Goal: Find contact information: Find contact information

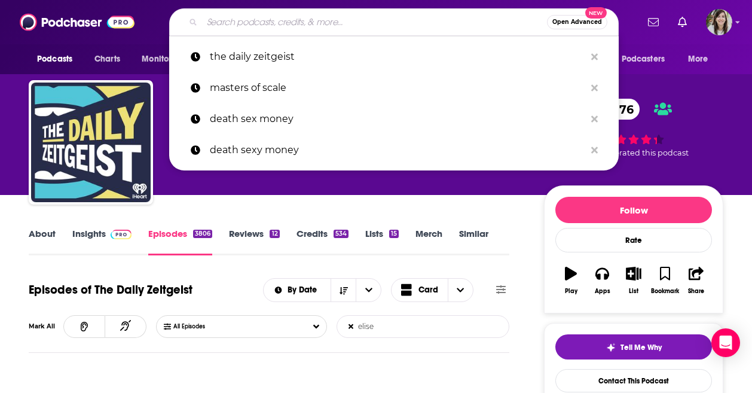
click at [331, 25] on input "Search podcasts, credits, & more..." at bounding box center [374, 22] width 345 height 19
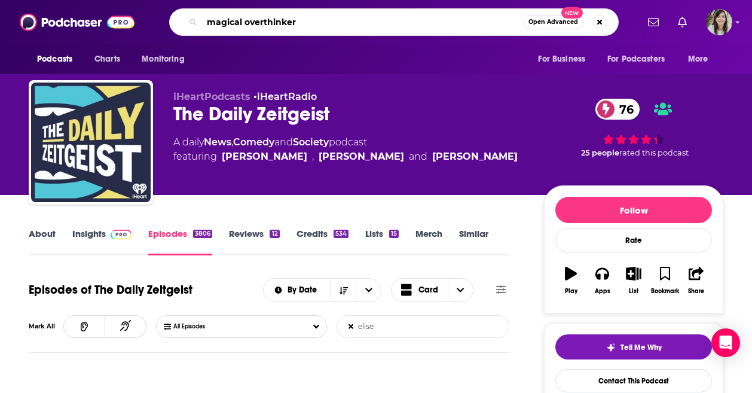
type input "magical overthinkers"
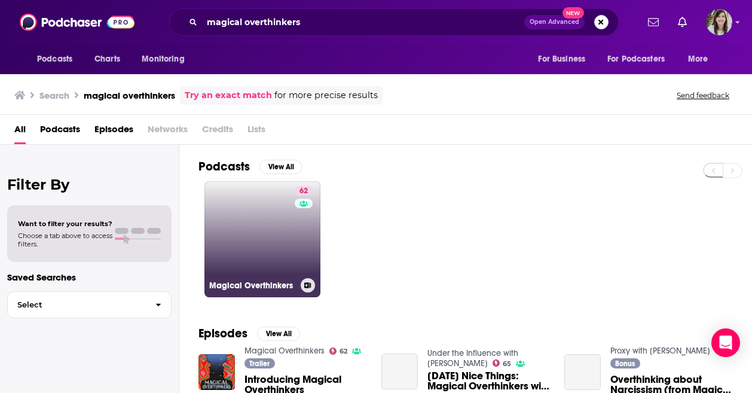
click at [262, 214] on link "62 Magical Overthinkers" at bounding box center [263, 239] width 116 height 116
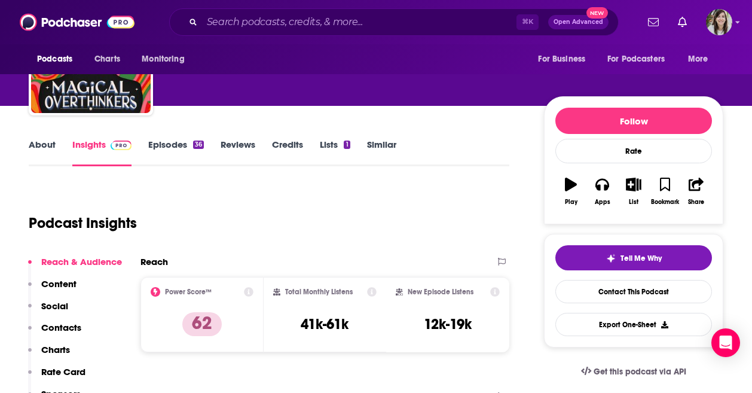
scroll to position [86, 0]
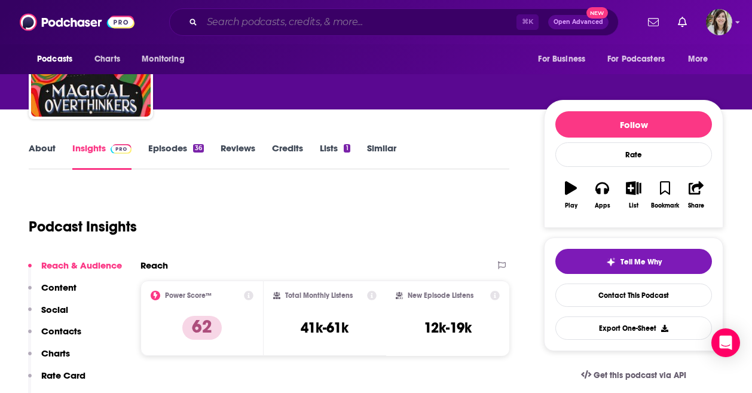
click at [345, 24] on input "Search podcasts, credits, & more..." at bounding box center [359, 22] width 315 height 19
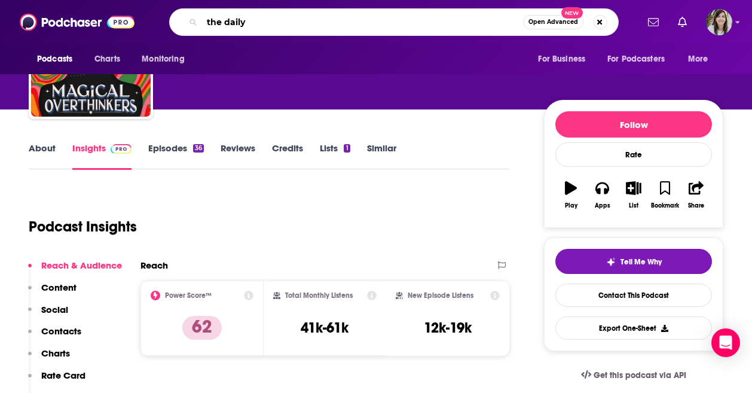
type input "the daily z"
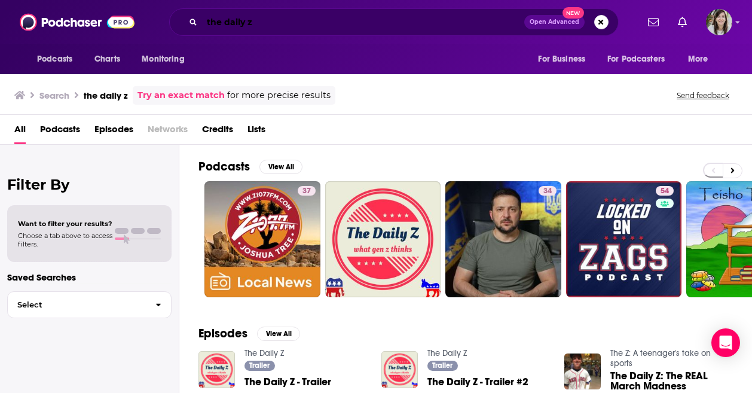
click at [274, 26] on input "the daily z" at bounding box center [363, 22] width 322 height 19
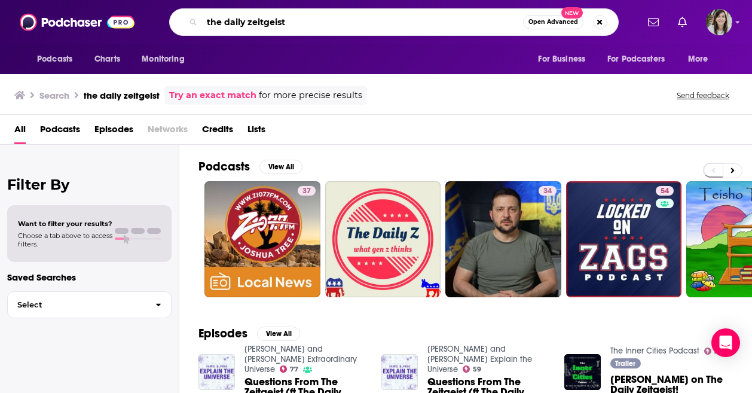
click at [300, 22] on input "the daily zeitgeist" at bounding box center [362, 22] width 321 height 19
click at [298, 27] on input "the daily zeitgeist" at bounding box center [362, 22] width 321 height 19
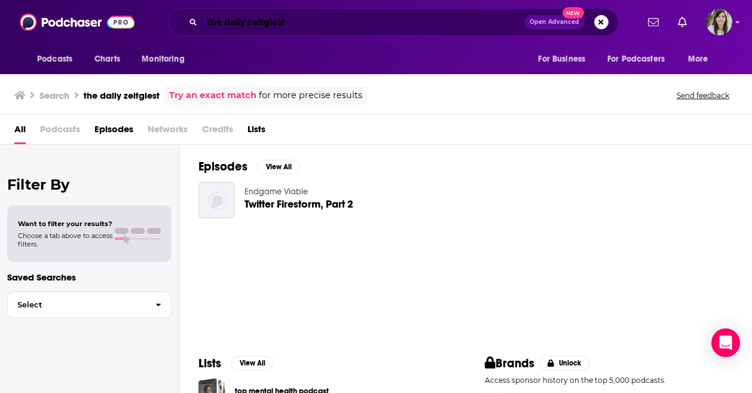
click at [338, 23] on input "the daily zeitgiest" at bounding box center [363, 22] width 322 height 19
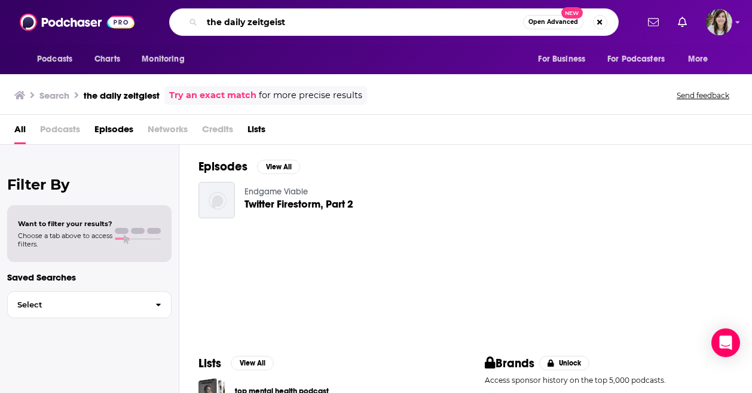
type input "the daily zeitgeist"
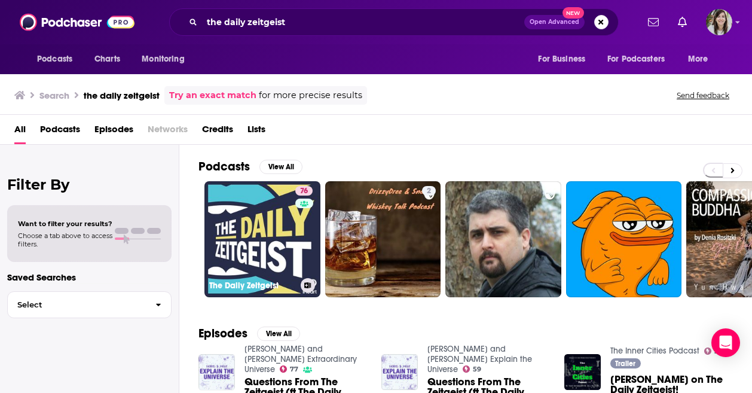
click at [296, 220] on div "76" at bounding box center [305, 232] width 20 height 92
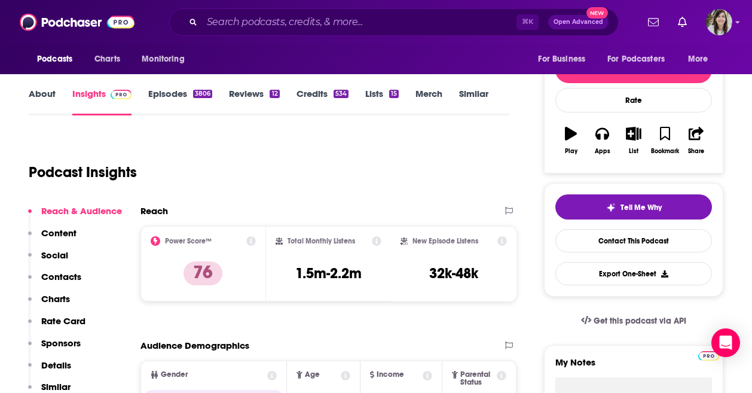
scroll to position [99, 0]
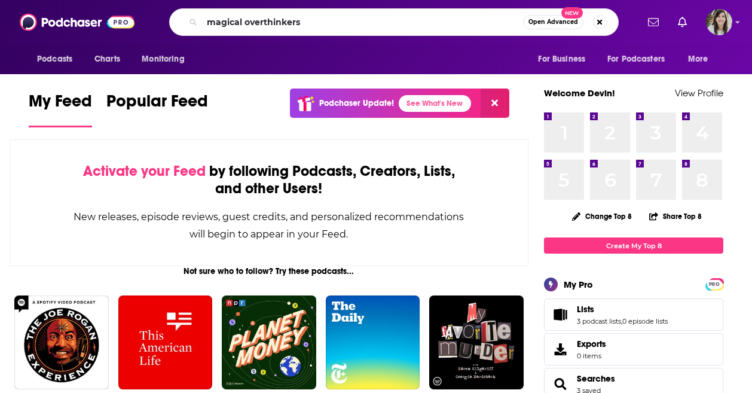
type input "magical overthinkers"
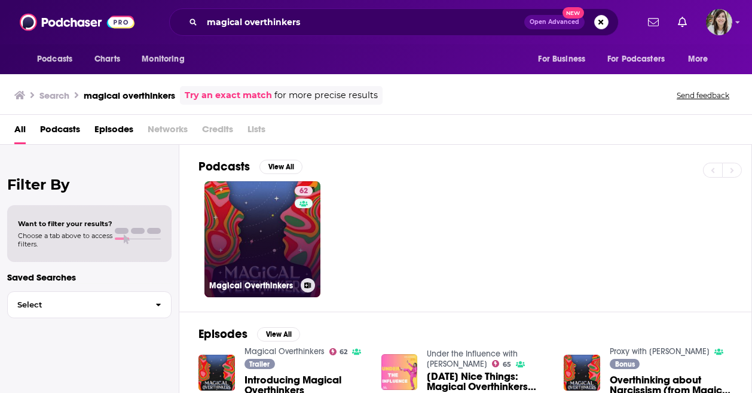
click at [270, 221] on link "62 Magical Overthinkers" at bounding box center [263, 239] width 116 height 116
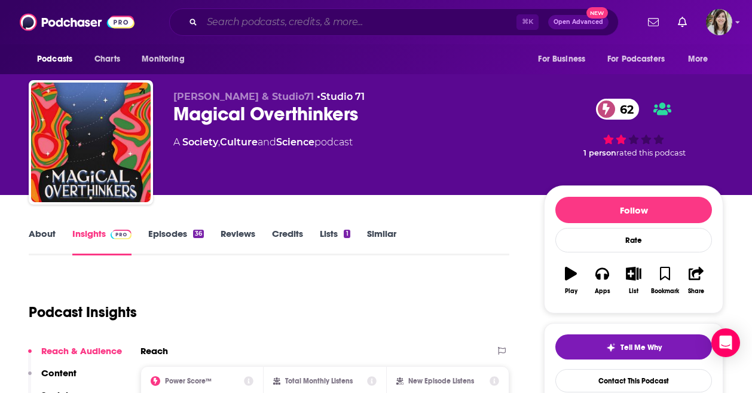
click at [291, 29] on input "Search podcasts, credits, & more..." at bounding box center [359, 22] width 315 height 19
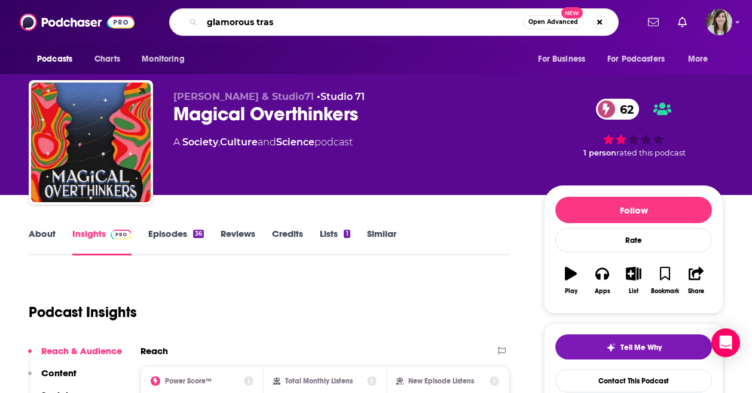
type input "glamorous trash"
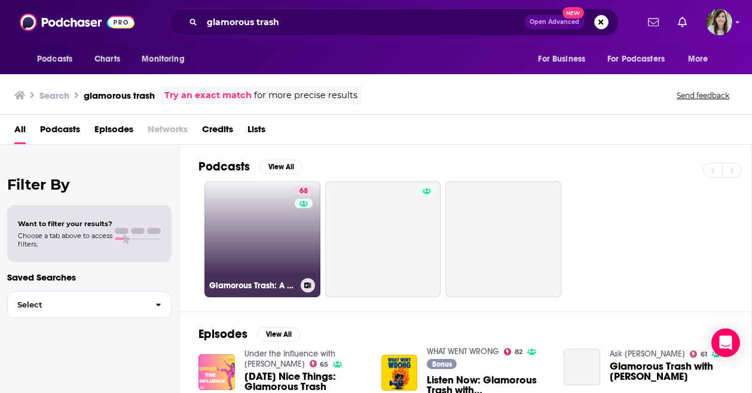
click at [287, 228] on link "68 Glamorous Trash: A Celebrity Memoir Podcast" at bounding box center [263, 239] width 116 height 116
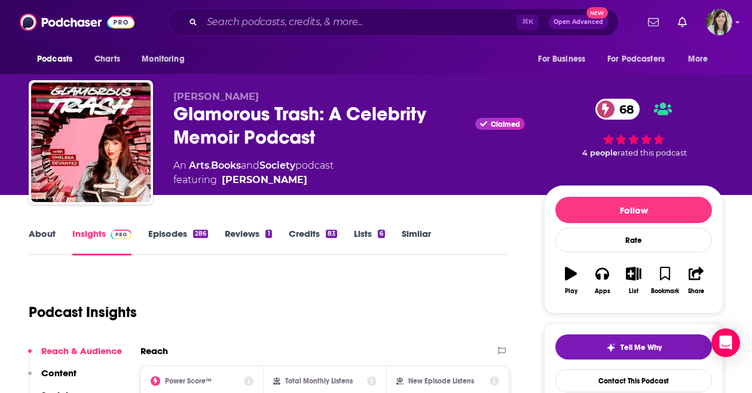
click at [163, 231] on link "Episodes 286" at bounding box center [178, 242] width 60 height 28
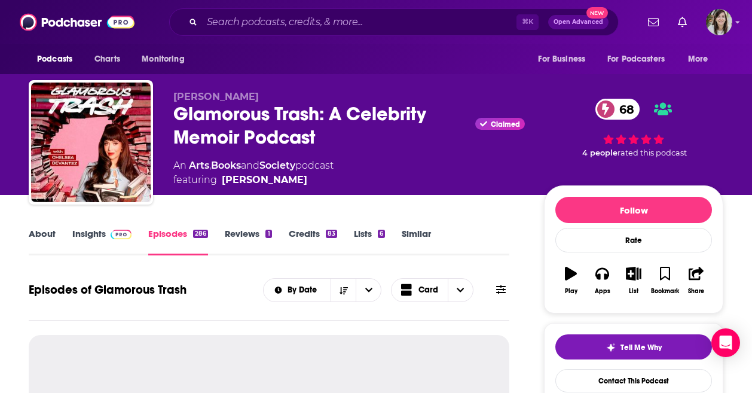
scroll to position [5, 0]
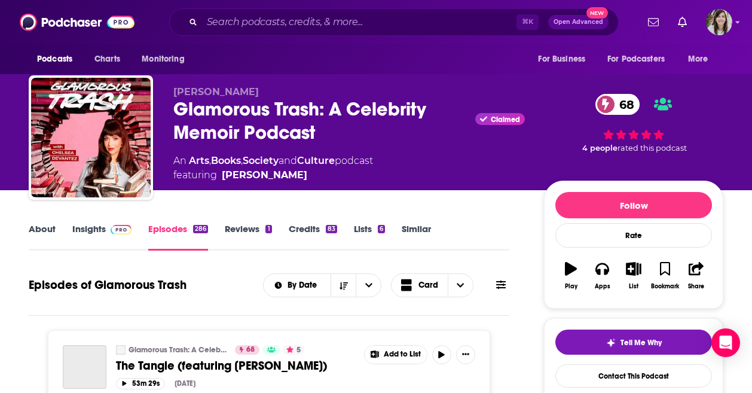
click at [45, 227] on link "About" at bounding box center [42, 237] width 27 height 28
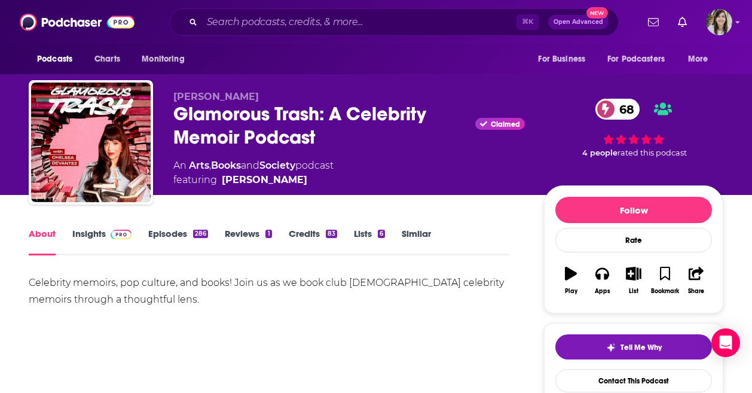
click at [151, 239] on link "Episodes 286" at bounding box center [178, 242] width 60 height 28
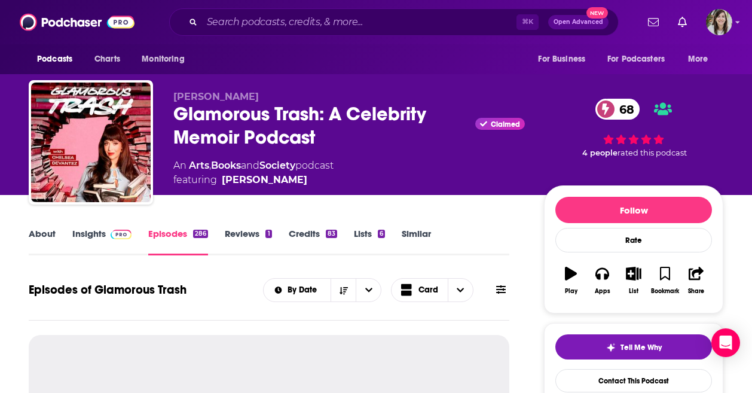
scroll to position [138, 0]
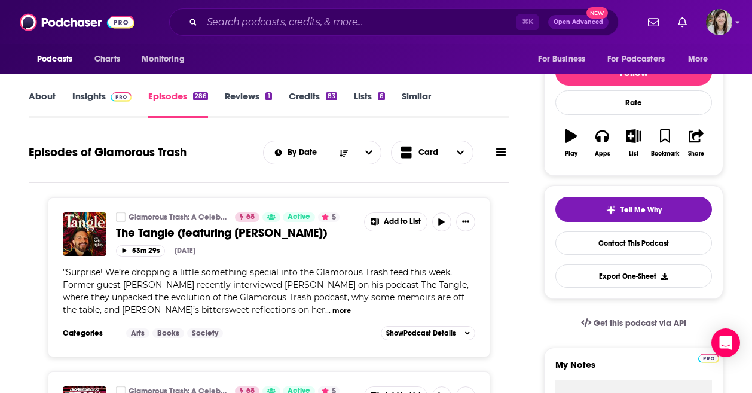
click at [95, 98] on link "Insights" at bounding box center [101, 104] width 59 height 28
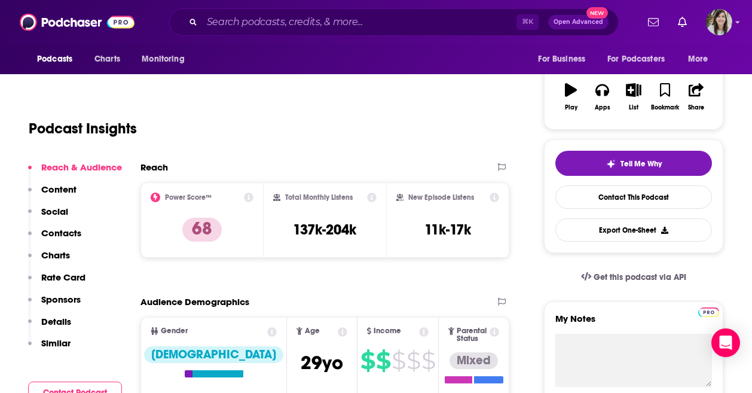
scroll to position [124, 0]
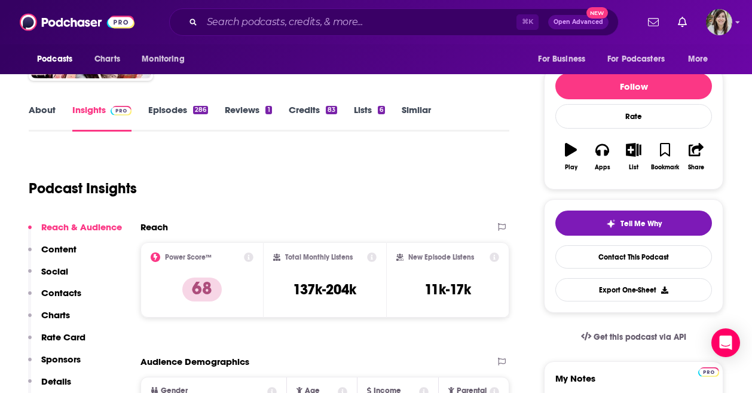
click at [164, 109] on link "Episodes 286" at bounding box center [178, 118] width 60 height 28
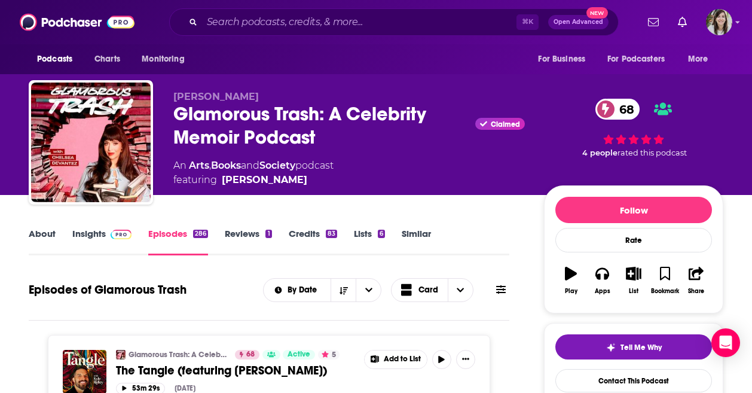
click at [38, 233] on link "About" at bounding box center [42, 242] width 27 height 28
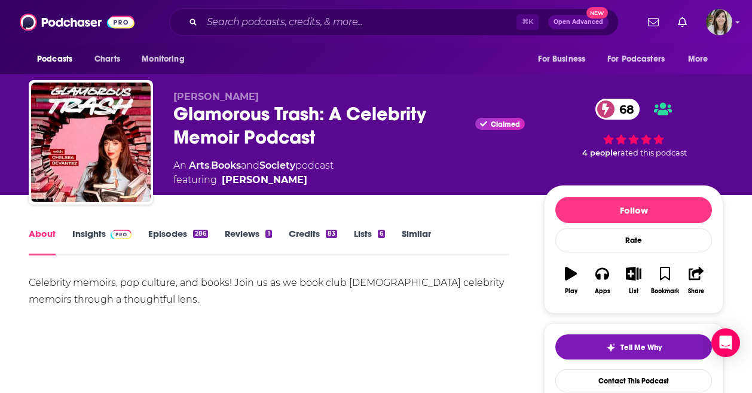
click at [294, 12] on div "⌘ K Open Advanced New" at bounding box center [394, 22] width 450 height 28
click at [280, 19] on input "Search podcasts, credits, & more..." at bounding box center [359, 22] width 315 height 19
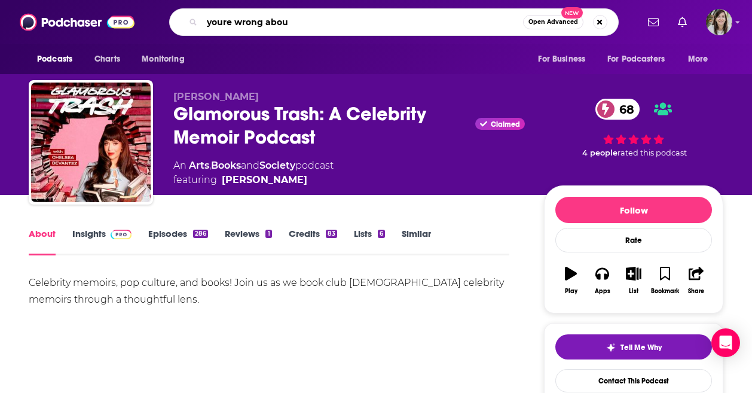
type input "youre wrong about"
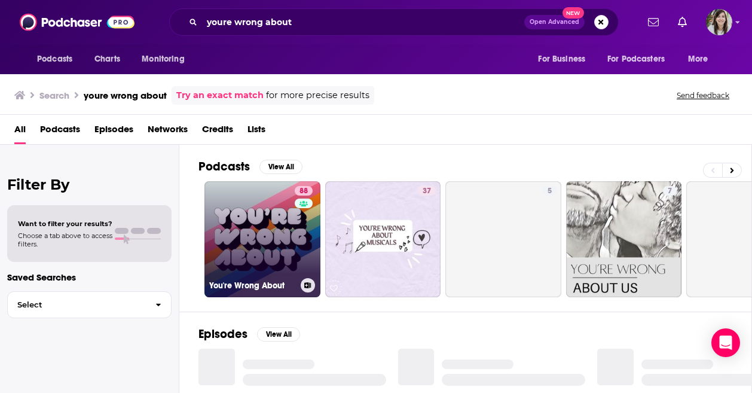
click at [275, 218] on link "88 You're Wrong About" at bounding box center [263, 239] width 116 height 116
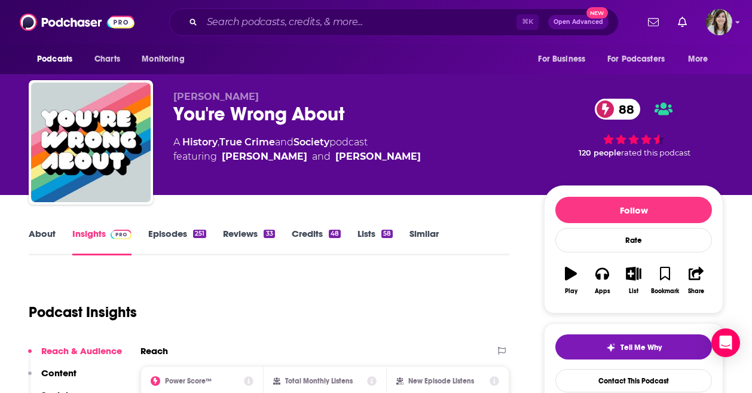
click at [45, 239] on link "About" at bounding box center [42, 242] width 27 height 28
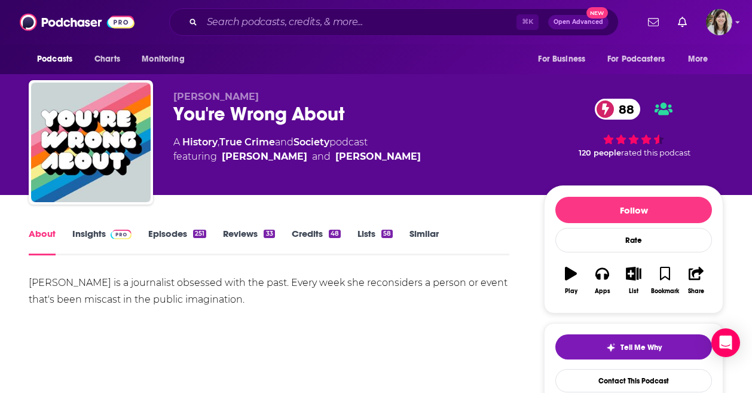
click at [158, 235] on link "Episodes 251" at bounding box center [177, 242] width 58 height 28
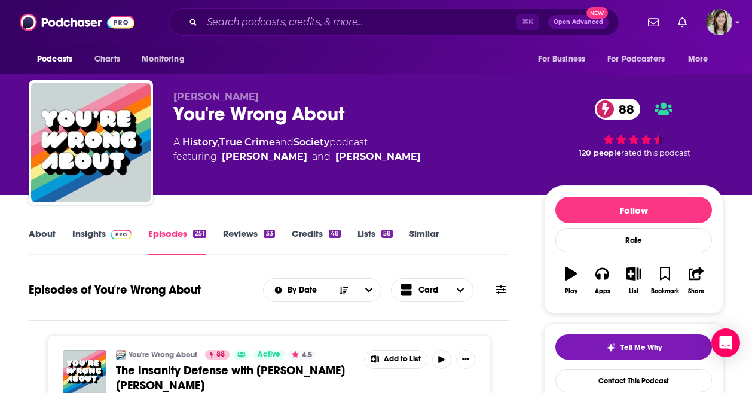
click at [107, 229] on span at bounding box center [119, 233] width 26 height 11
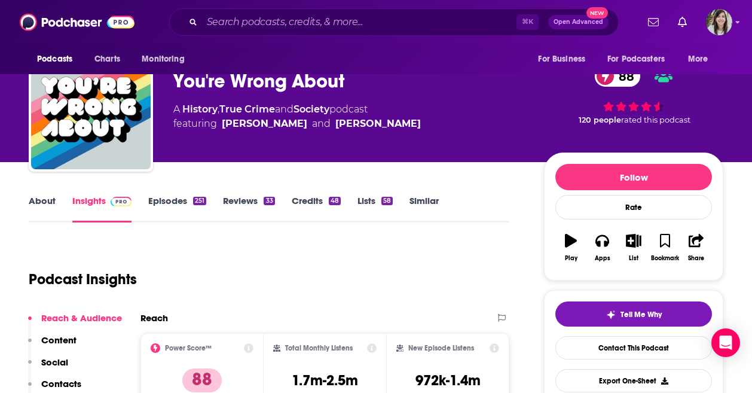
scroll to position [92, 0]
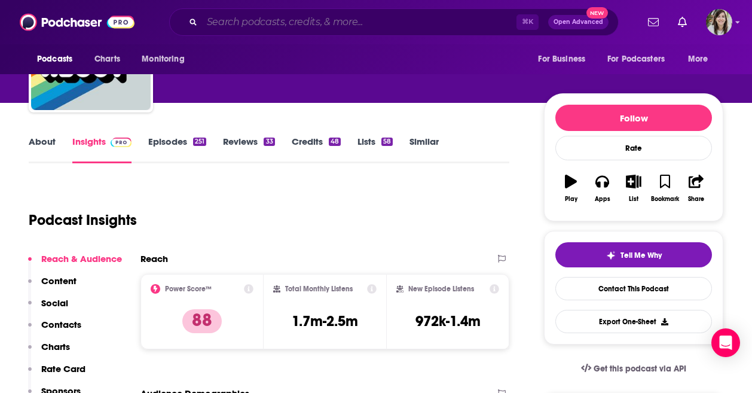
click at [315, 21] on input "Search podcasts, credits, & more..." at bounding box center [359, 22] width 315 height 19
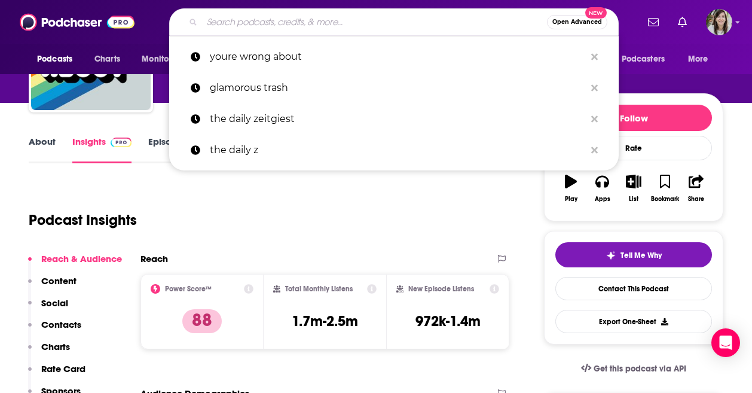
paste input "Culture Study"
type input "Culture Study"
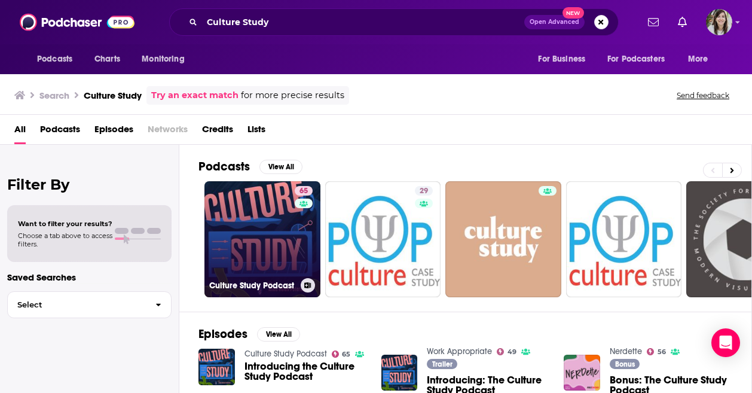
click at [284, 206] on link "65 Culture Study Podcast" at bounding box center [263, 239] width 116 height 116
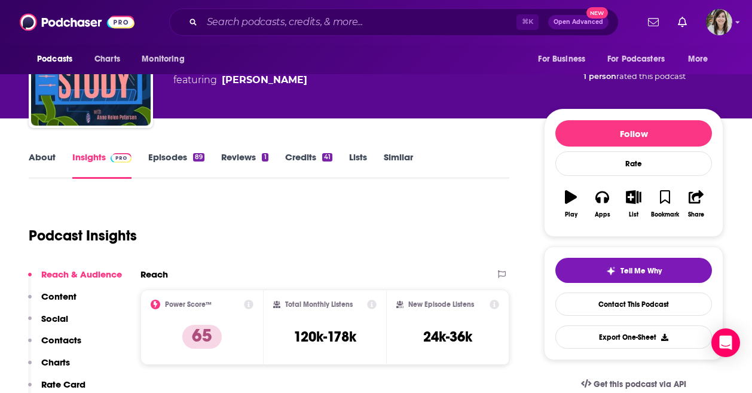
scroll to position [92, 0]
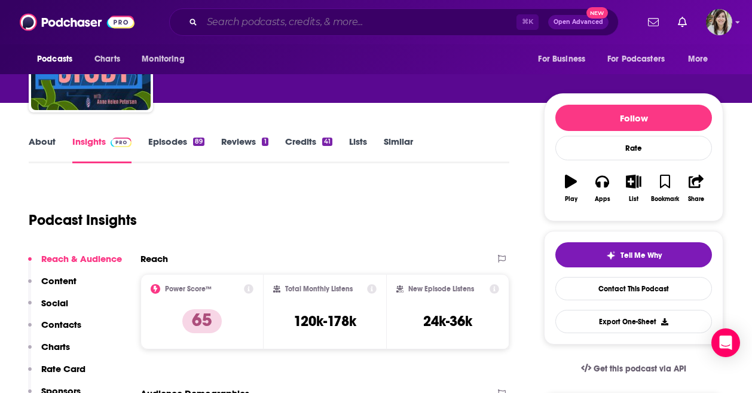
click at [307, 17] on input "Search podcasts, credits, & more..." at bounding box center [359, 22] width 315 height 19
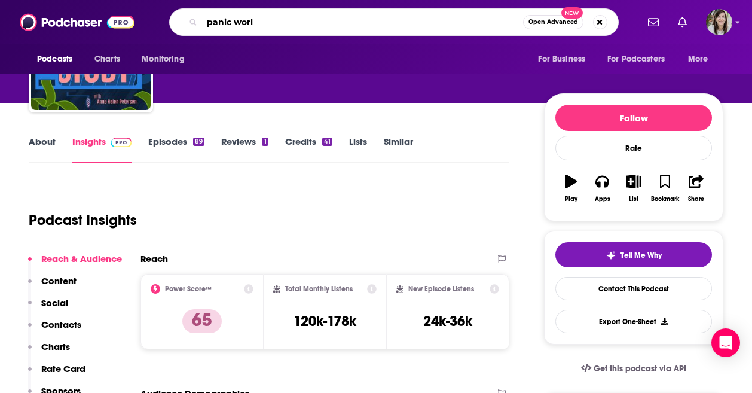
type input "panic world"
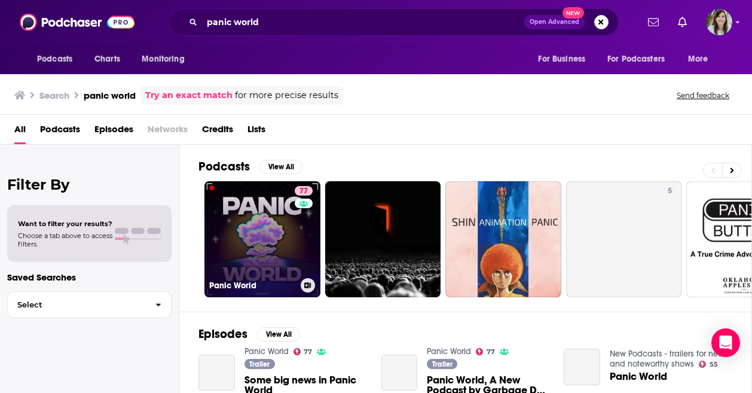
click at [276, 217] on link "77 Panic World" at bounding box center [263, 239] width 116 height 116
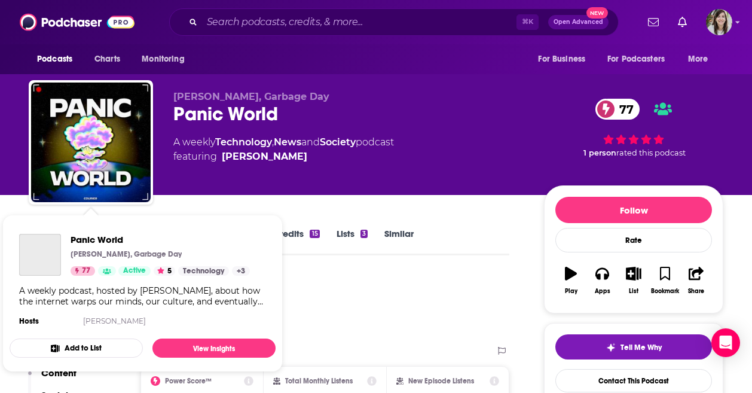
scroll to position [84, 0]
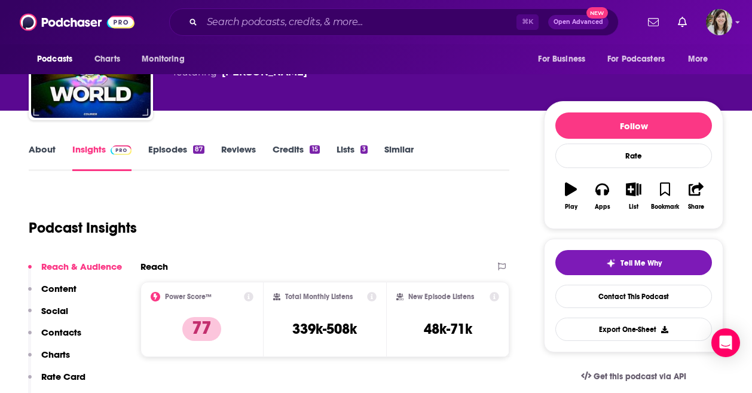
click at [37, 151] on link "About" at bounding box center [42, 158] width 27 height 28
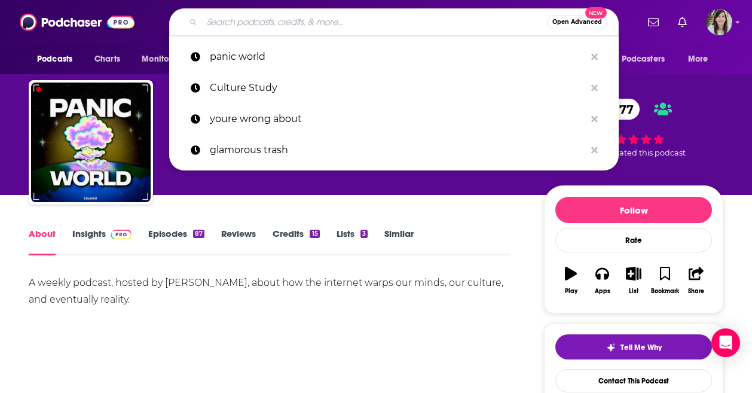
click at [307, 19] on input "Search podcasts, credits, & more..." at bounding box center [374, 22] width 345 height 19
paste input "Reality Life with [PERSON_NAME]"
type input "Reality Life with [PERSON_NAME]"
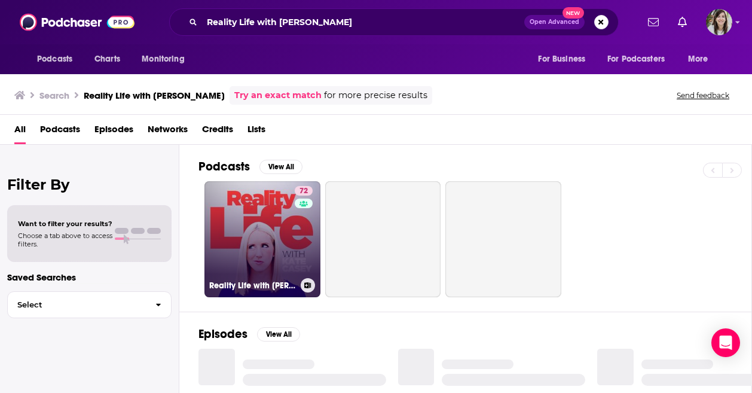
click at [263, 224] on link "72 Reality Life with [PERSON_NAME]" at bounding box center [263, 239] width 116 height 116
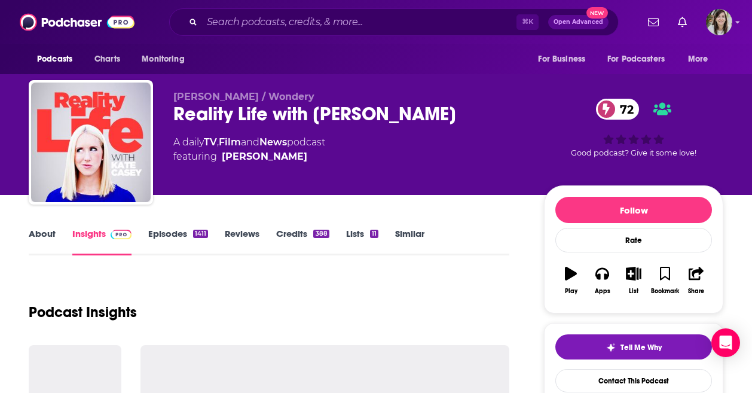
scroll to position [78, 0]
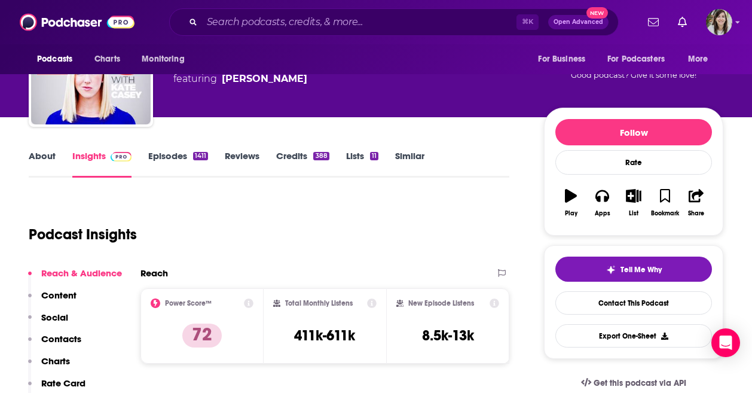
click at [175, 163] on link "Episodes 1411" at bounding box center [178, 164] width 60 height 28
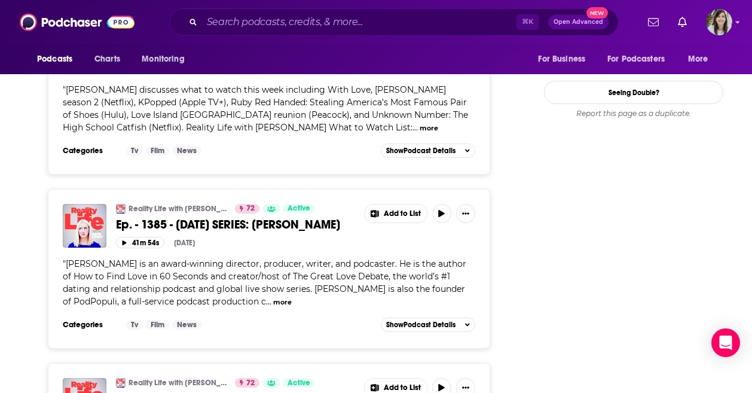
scroll to position [1541, 0]
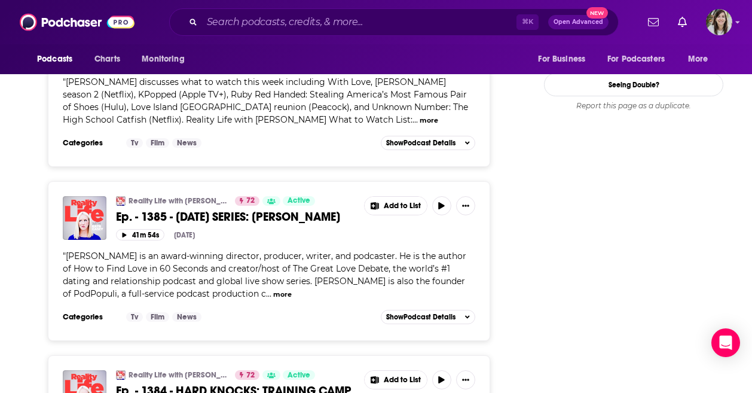
click at [273, 289] on button "more" at bounding box center [282, 294] width 19 height 10
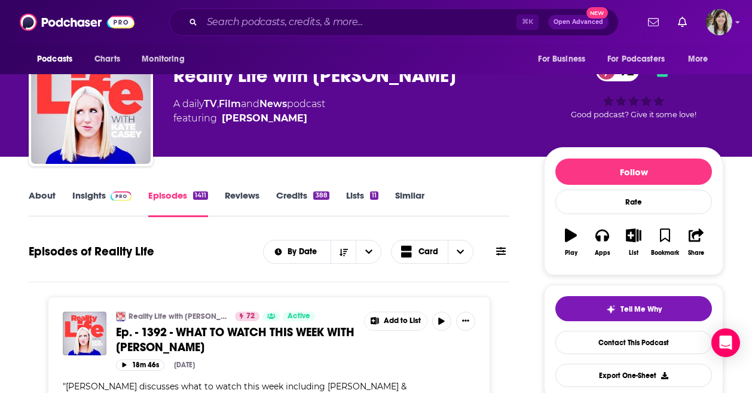
scroll to position [0, 0]
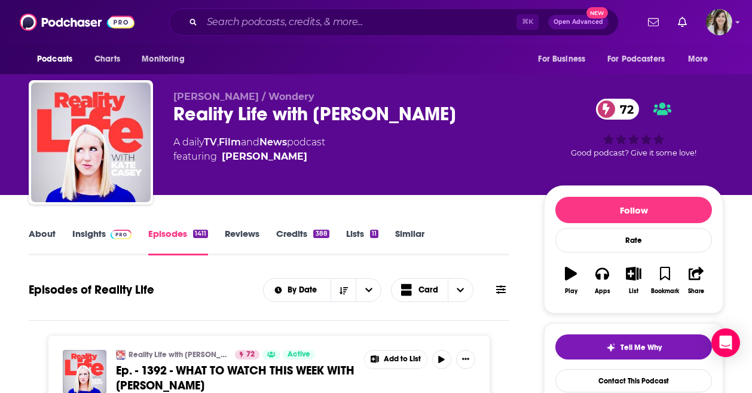
click at [36, 235] on link "About" at bounding box center [42, 242] width 27 height 28
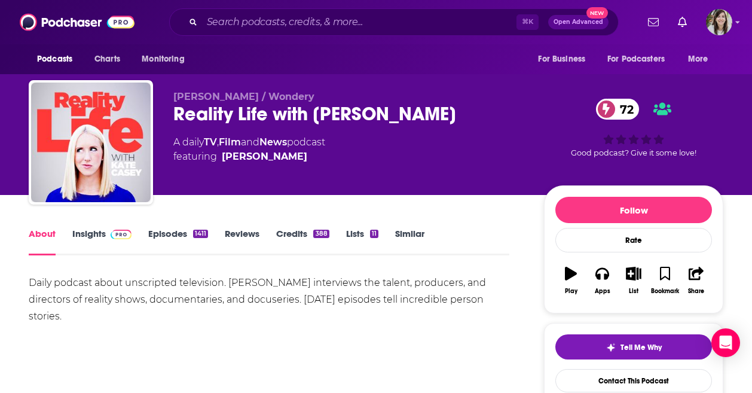
click at [158, 242] on link "Episodes 1411" at bounding box center [178, 242] width 60 height 28
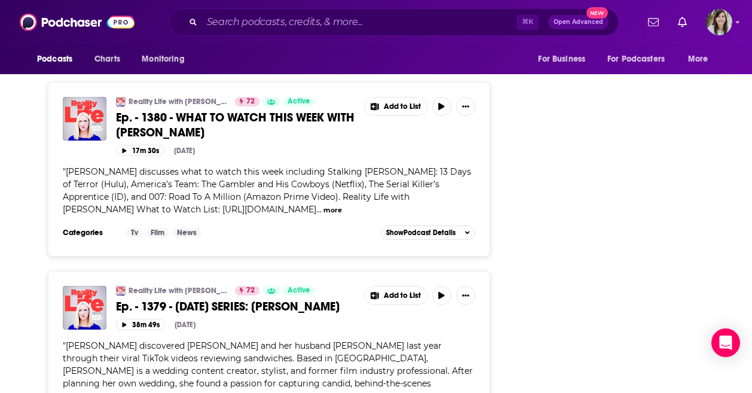
scroll to position [2686, 0]
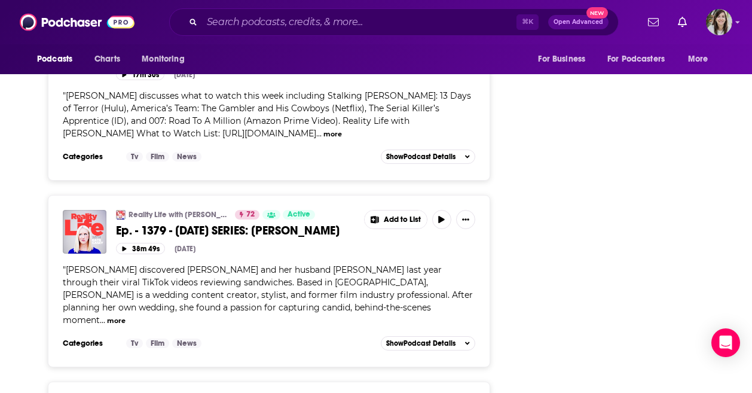
click at [126, 316] on button "more" at bounding box center [116, 321] width 19 height 10
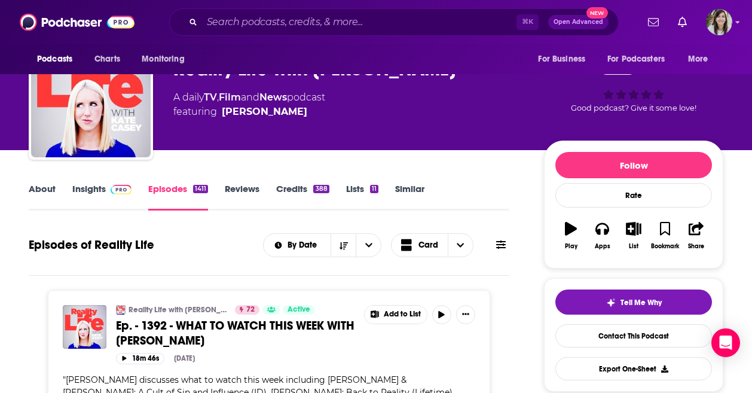
scroll to position [0, 0]
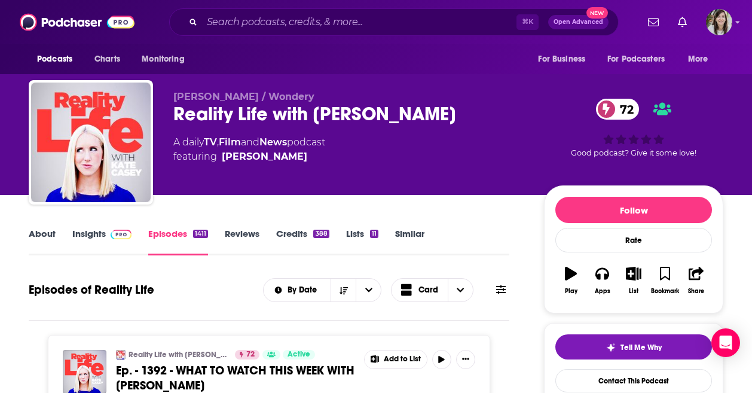
click at [36, 239] on link "About" at bounding box center [42, 242] width 27 height 28
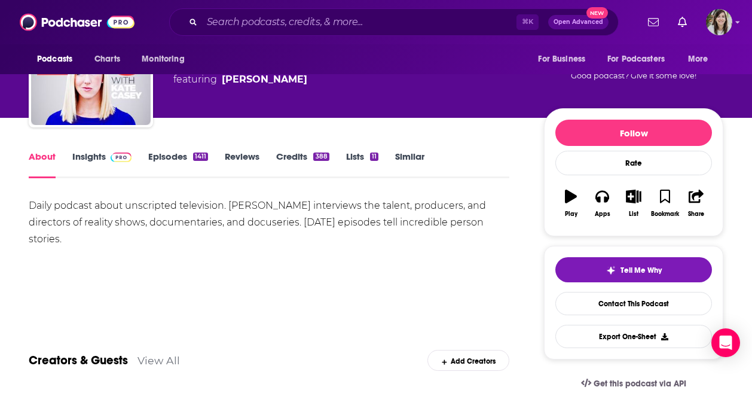
scroll to position [103, 0]
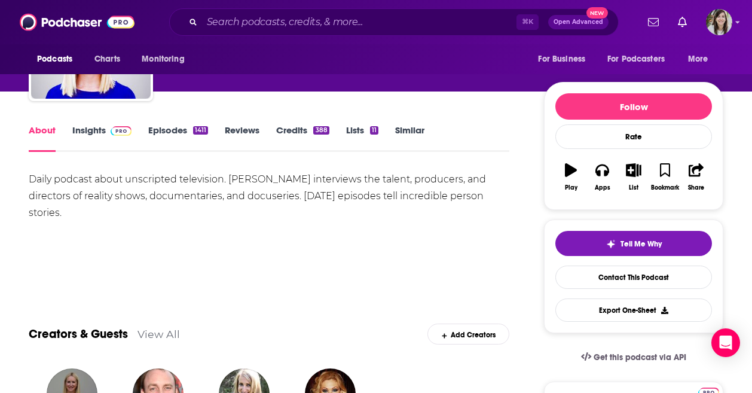
click at [114, 135] on img at bounding box center [121, 131] width 21 height 10
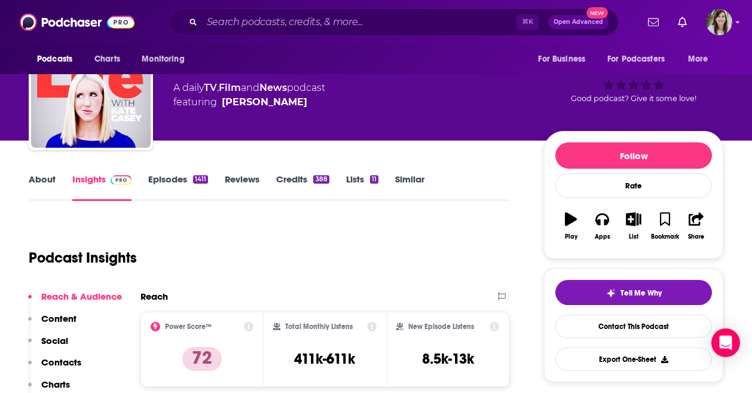
scroll to position [93, 0]
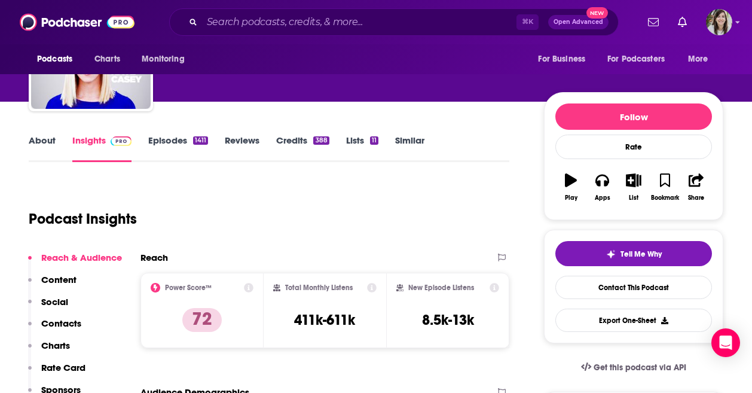
click at [47, 141] on link "About" at bounding box center [42, 149] width 27 height 28
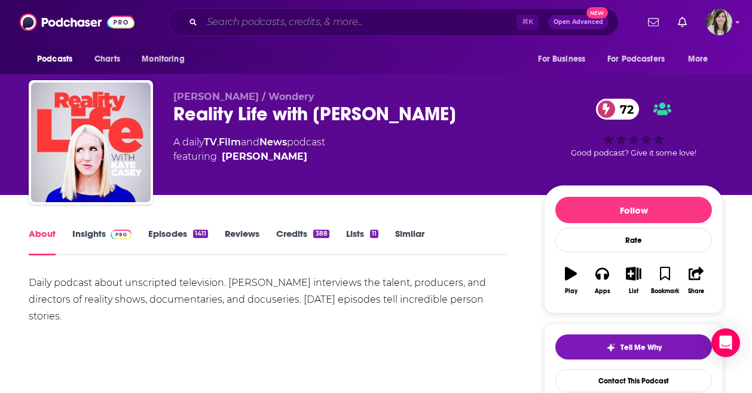
click at [308, 19] on input "Search podcasts, credits, & more..." at bounding box center [359, 22] width 315 height 19
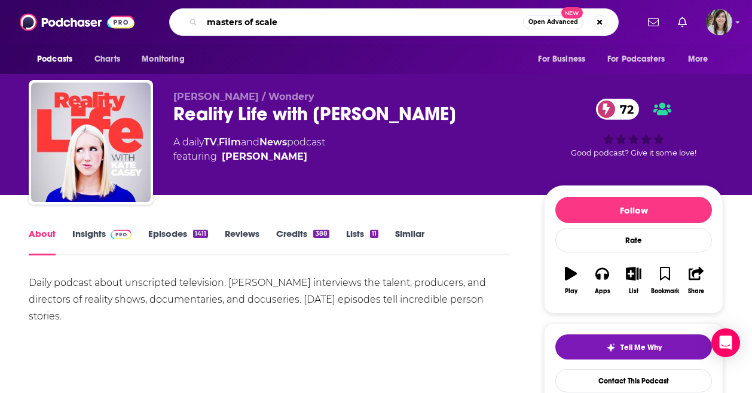
type input "masters of scale"
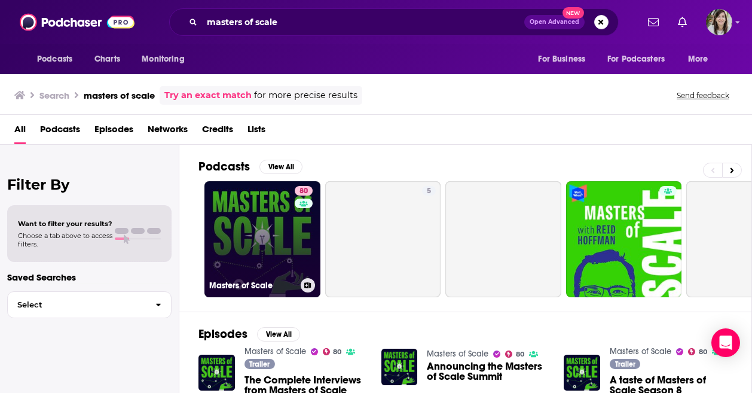
click at [278, 236] on link "80 Masters of Scale" at bounding box center [263, 239] width 116 height 116
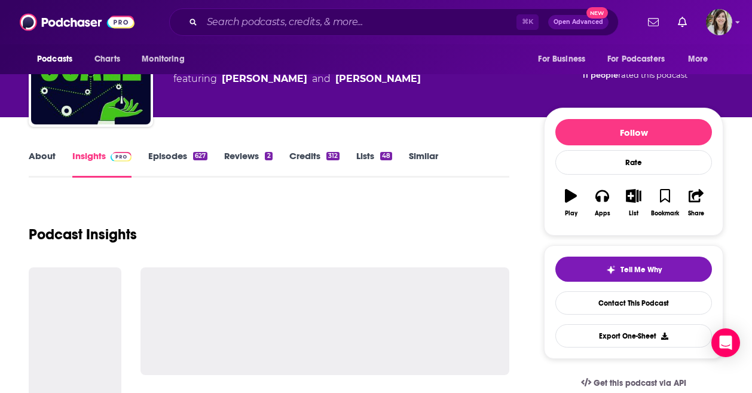
scroll to position [90, 0]
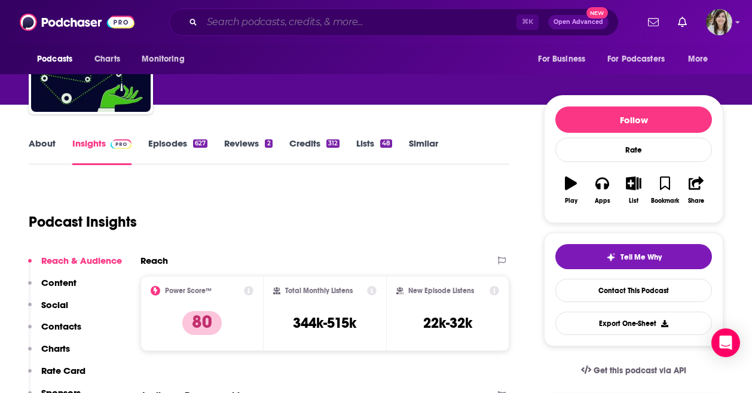
click at [239, 26] on input "Search podcasts, credits, & more..." at bounding box center [359, 22] width 315 height 19
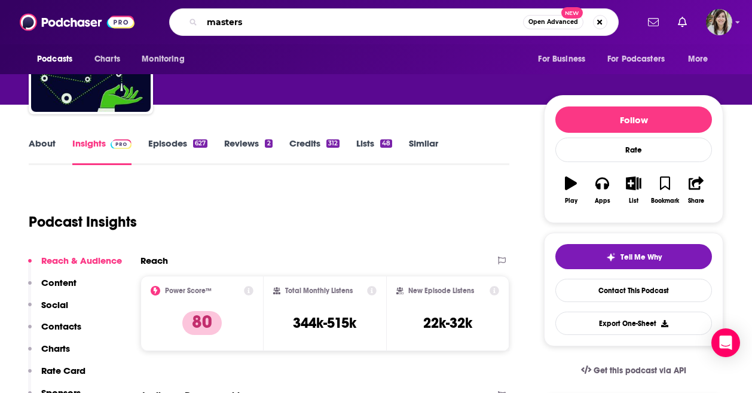
scroll to position [0, 0]
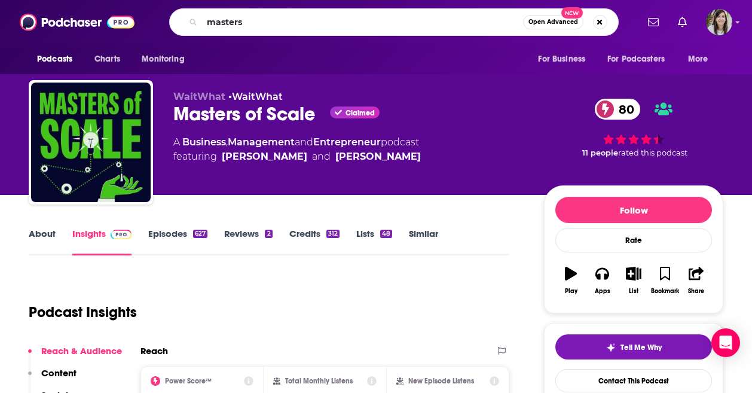
click at [309, 12] on div "masters Open Advanced New" at bounding box center [394, 22] width 450 height 28
click at [281, 22] on input "masters" at bounding box center [362, 22] width 321 height 19
type input "the imperfects podcast"
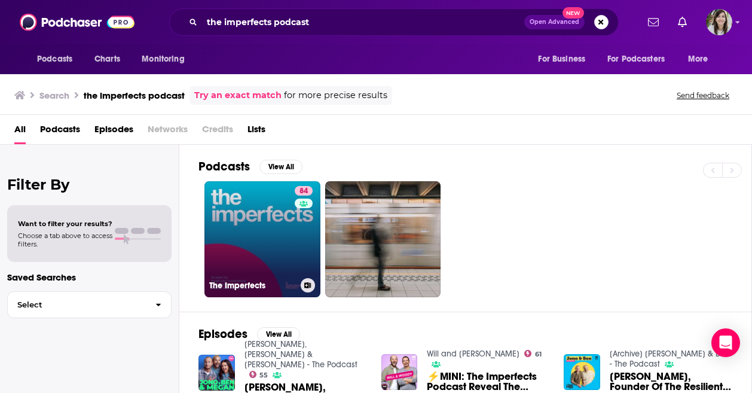
click at [246, 210] on link "84 The Imperfects" at bounding box center [263, 239] width 116 height 116
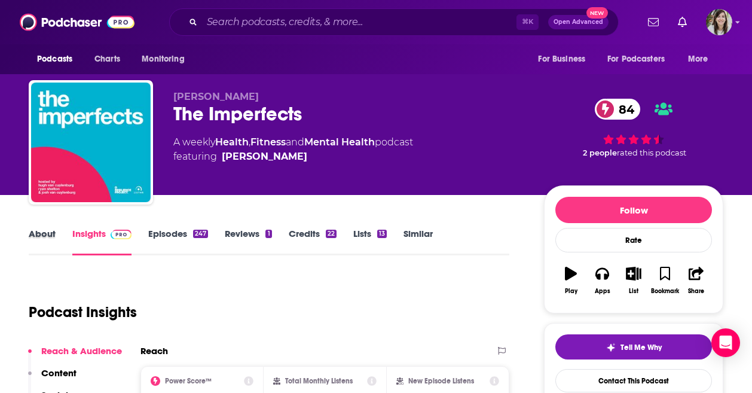
click at [59, 241] on div "About" at bounding box center [51, 242] width 44 height 28
click at [48, 236] on link "About" at bounding box center [42, 242] width 27 height 28
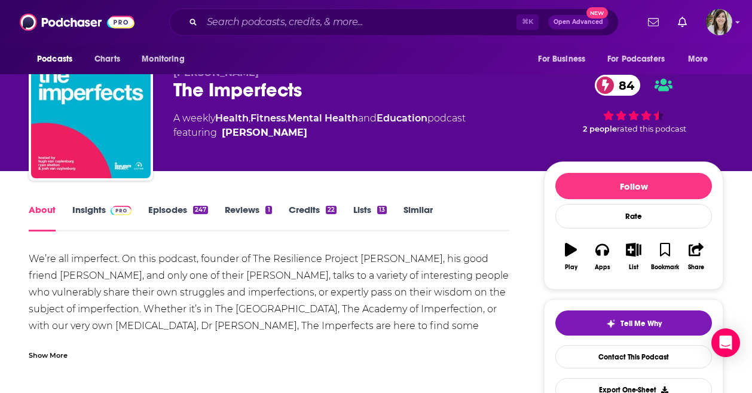
scroll to position [28, 0]
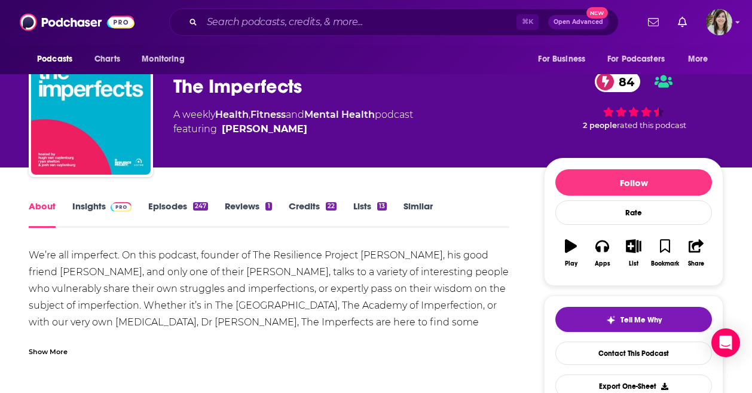
click at [415, 206] on link "Similar" at bounding box center [418, 214] width 29 height 28
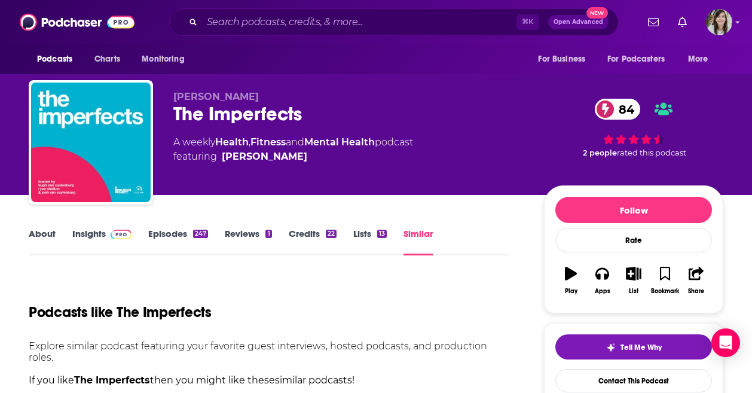
scroll to position [313, 0]
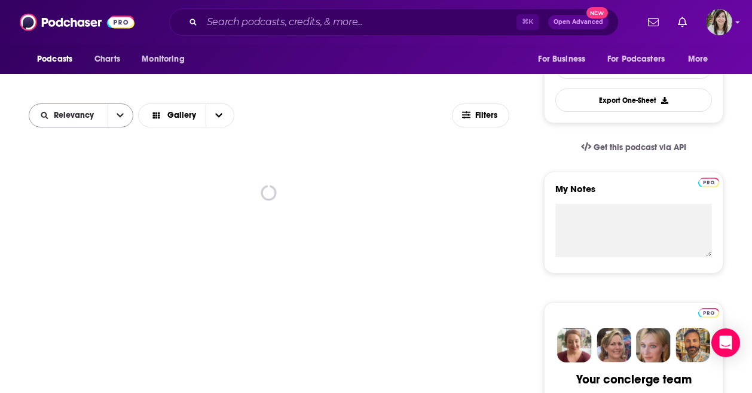
click at [115, 117] on button "open menu" at bounding box center [120, 115] width 25 height 23
click at [78, 201] on span "Power Score" at bounding box center [88, 197] width 71 height 7
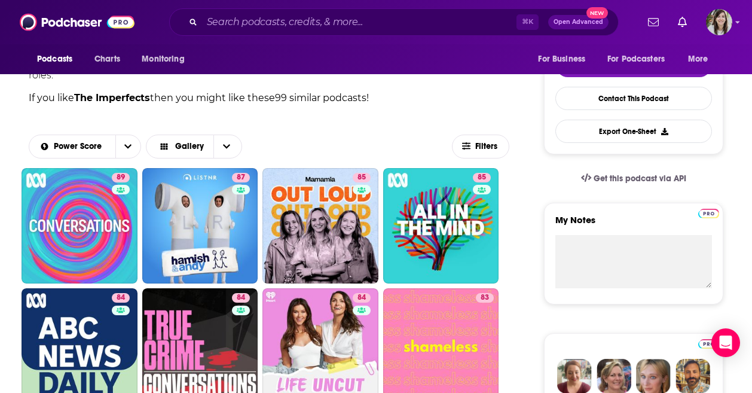
scroll to position [87, 0]
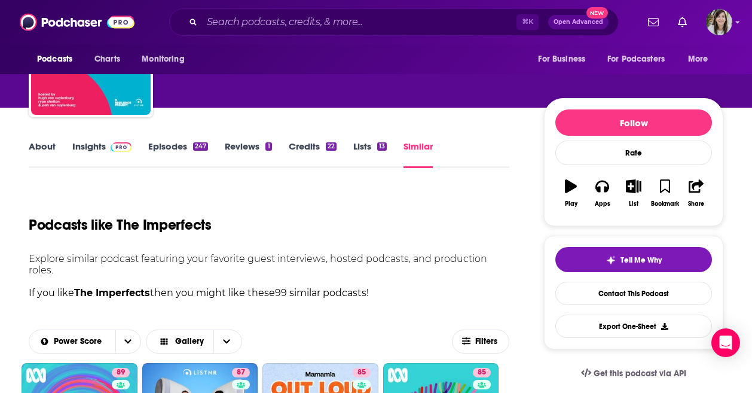
click at [102, 139] on div "About Insights Episodes 247 Reviews 1 Credits 22 Lists 13 Similar" at bounding box center [269, 153] width 481 height 29
click at [97, 148] on link "Insights" at bounding box center [101, 155] width 59 height 28
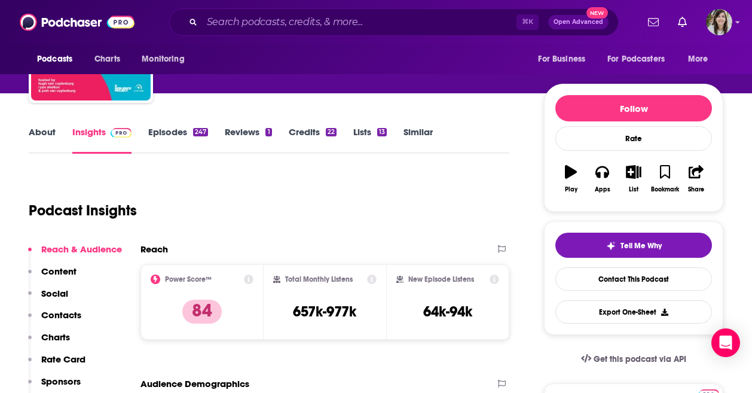
scroll to position [87, 0]
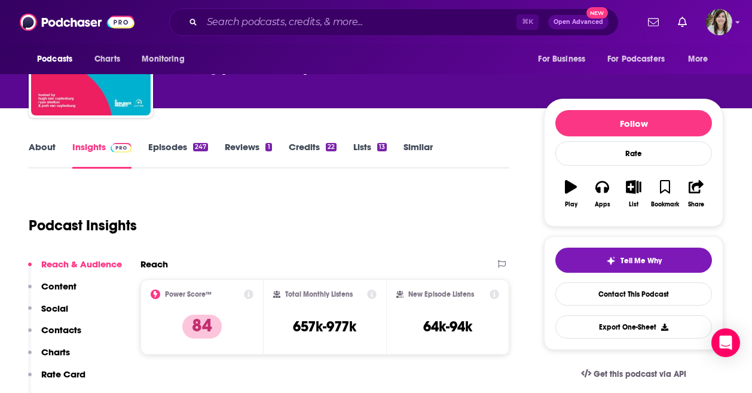
click at [285, 31] on div "⌘ K Open Advanced New" at bounding box center [394, 22] width 450 height 28
click at [277, 28] on input "Search podcasts, credits, & more..." at bounding box center [359, 22] width 315 height 19
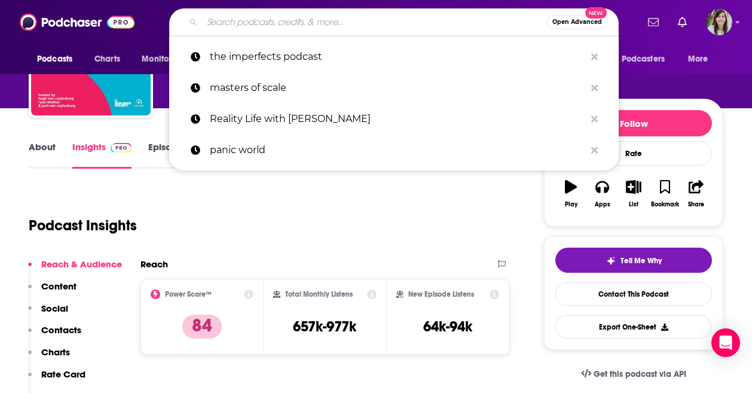
paste input "Boss Class from The Economist"
type input "Boss Class from The Economist"
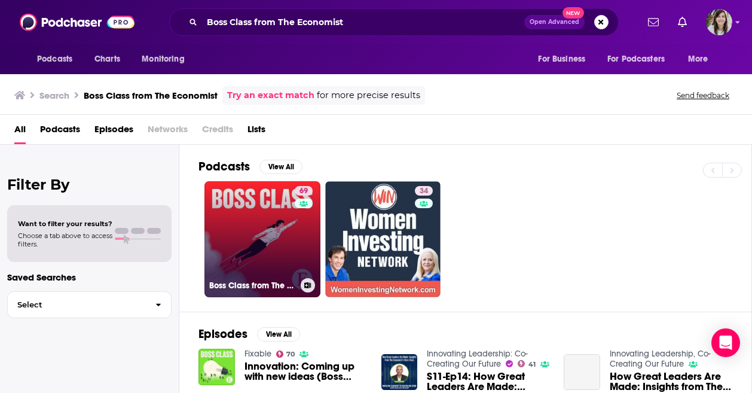
click at [265, 246] on link "69 Boss Class from The Economist" at bounding box center [263, 239] width 116 height 116
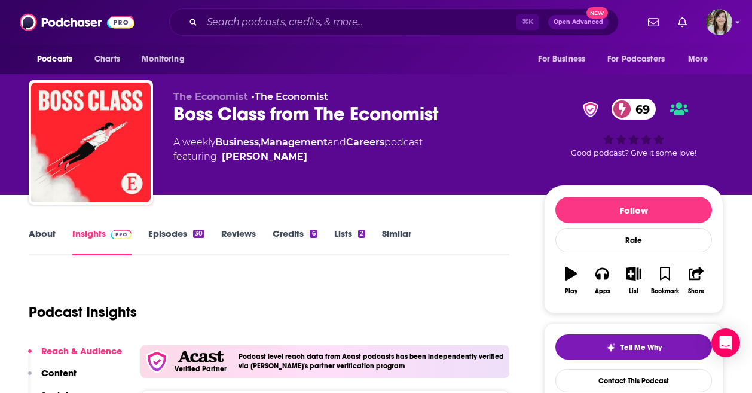
scroll to position [76, 0]
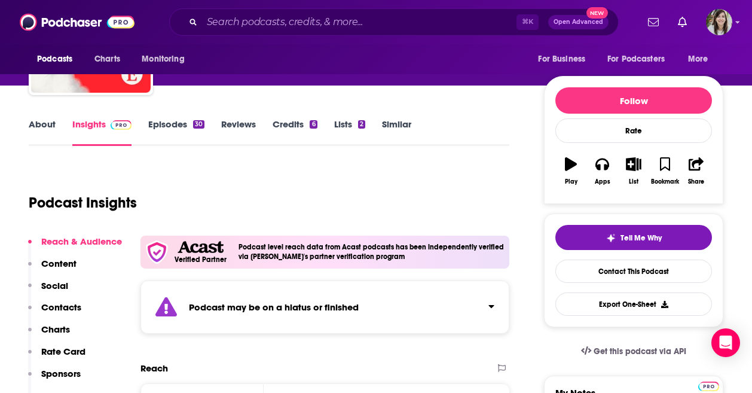
scroll to position [68, 0]
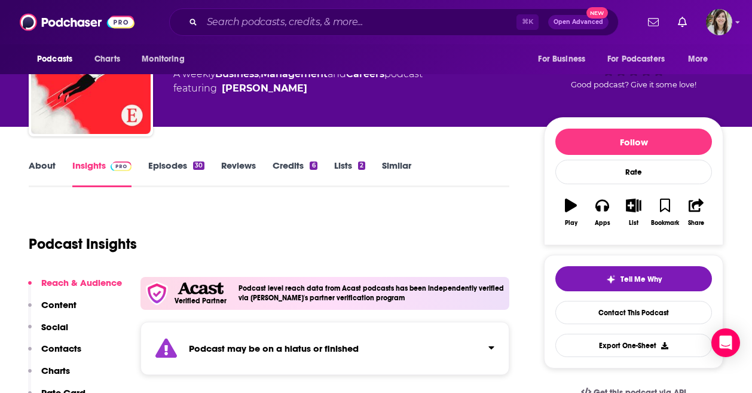
click at [174, 168] on link "Episodes 30" at bounding box center [176, 174] width 56 height 28
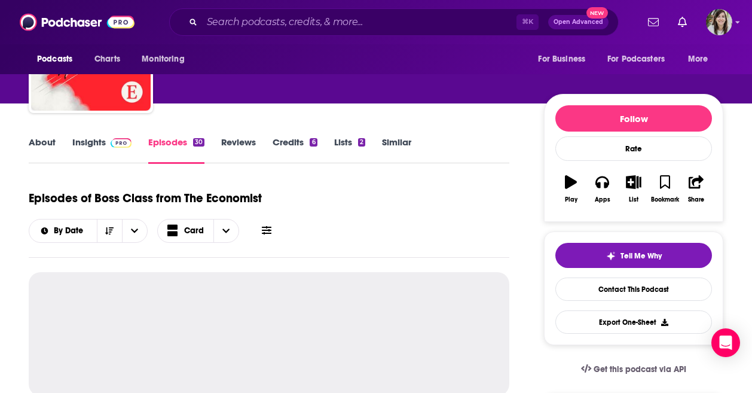
scroll to position [138, 0]
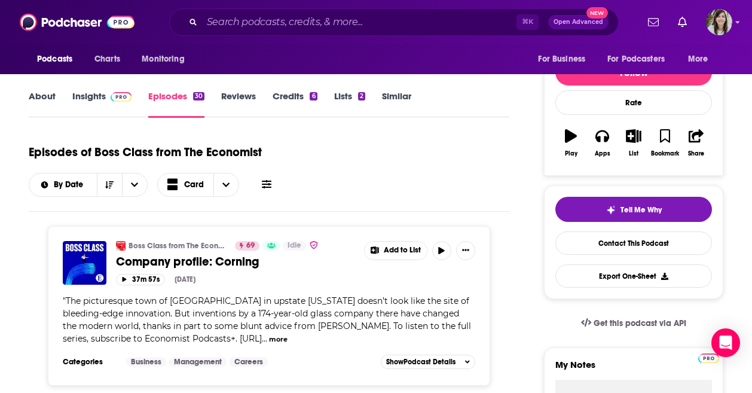
click at [41, 101] on link "About" at bounding box center [42, 104] width 27 height 28
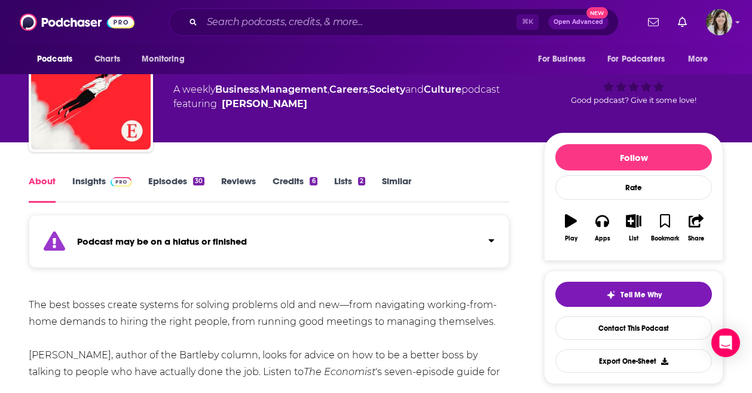
scroll to position [124, 0]
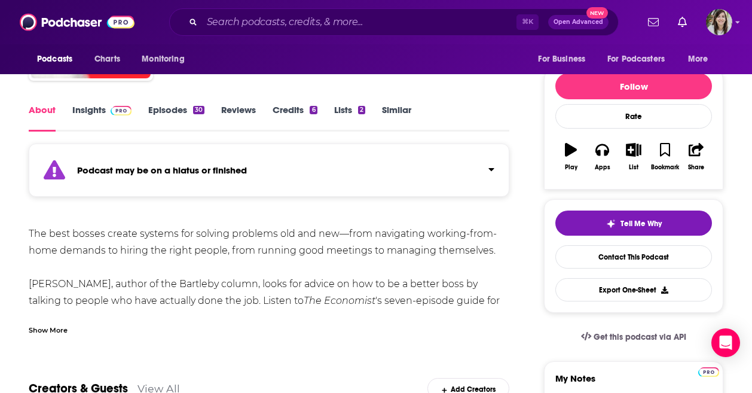
click at [393, 118] on link "Similar" at bounding box center [396, 118] width 29 height 28
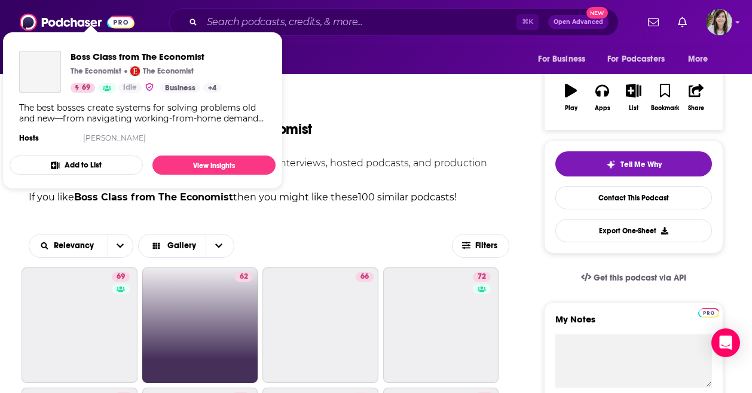
scroll to position [191, 0]
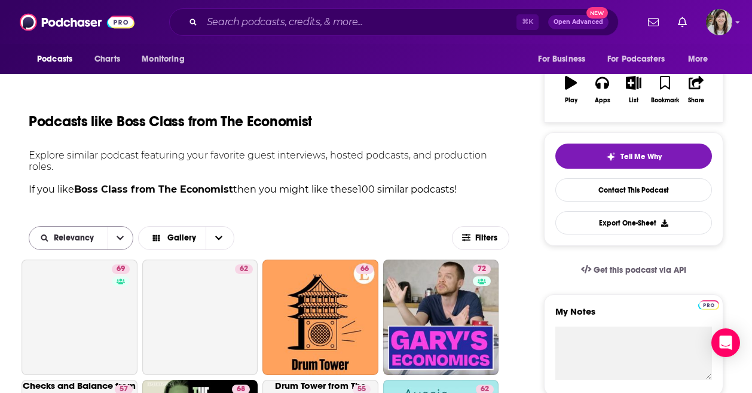
click at [120, 240] on icon "open menu" at bounding box center [120, 238] width 7 height 8
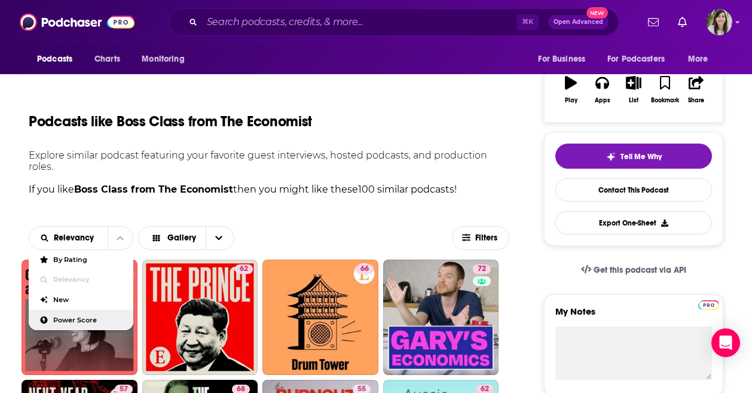
click at [62, 318] on span "Power Score" at bounding box center [88, 320] width 71 height 7
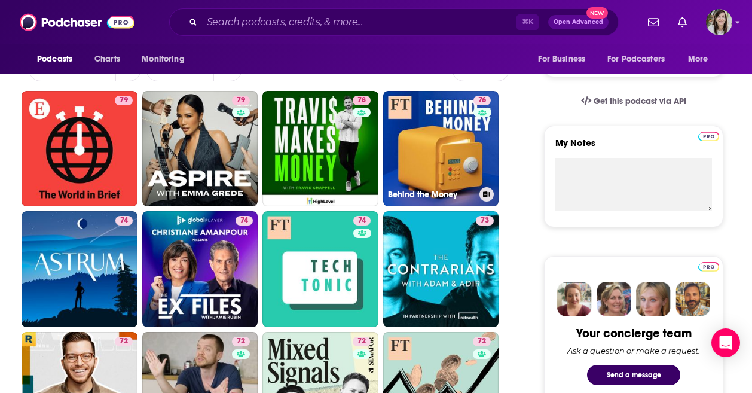
scroll to position [328, 0]
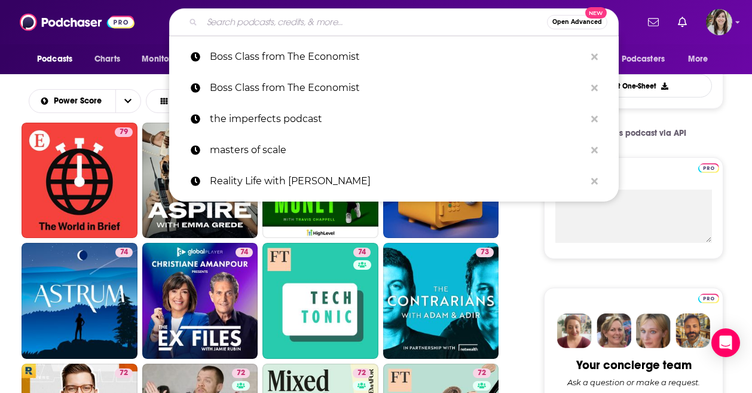
click at [292, 29] on input "Search podcasts, credits, & more..." at bounding box center [374, 22] width 345 height 19
paste input "How I AI"
type input "How I AI"
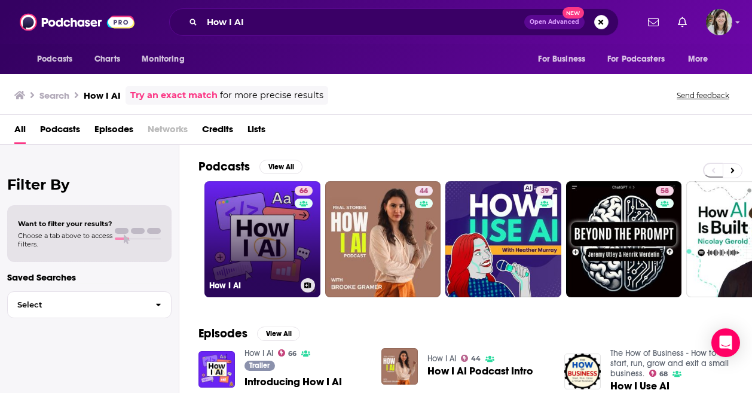
click at [280, 245] on link "66 How I AI" at bounding box center [263, 239] width 116 height 116
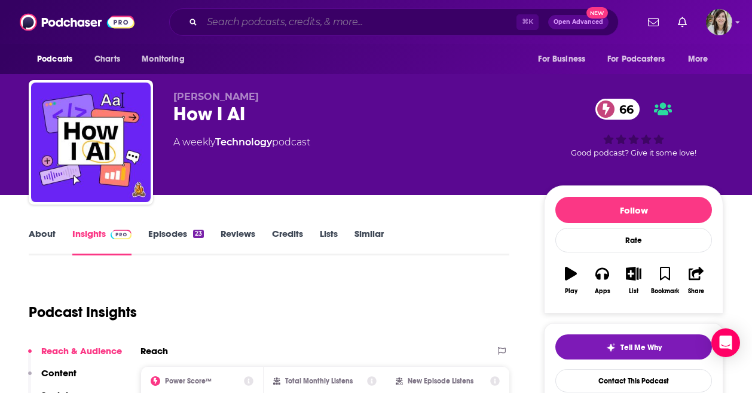
click at [294, 27] on input "Search podcasts, credits, & more..." at bounding box center [359, 22] width 315 height 19
paste input "This Ends with Prom"
type input "This Ends with Prom"
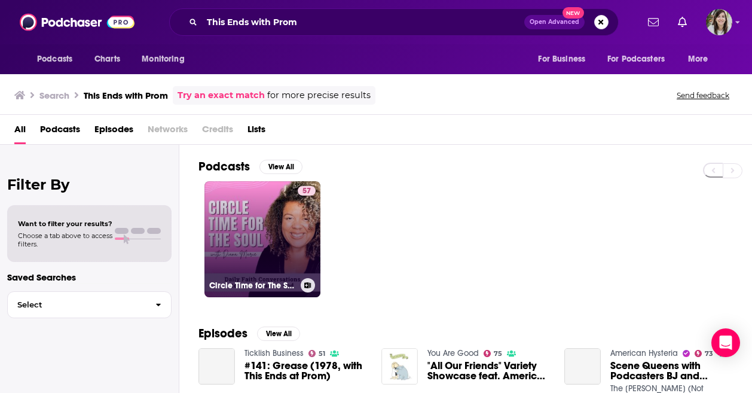
click at [267, 243] on link "57 Circle Time for The Soul Daily Devotional | Bible Study, Christian Women, Jo…" at bounding box center [263, 239] width 116 height 116
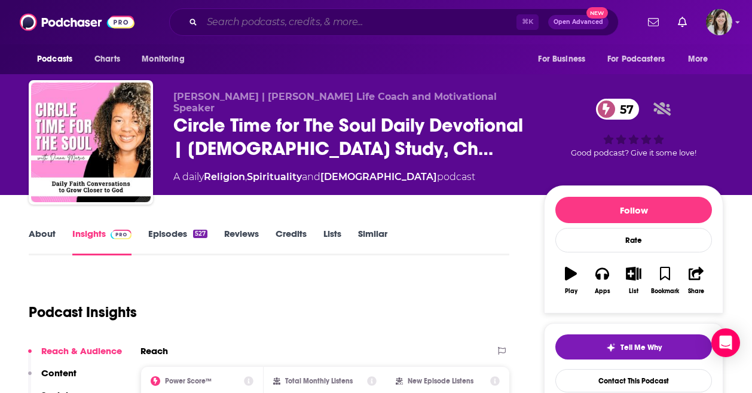
click at [273, 23] on input "Search podcasts, credits, & more..." at bounding box center [359, 22] width 315 height 19
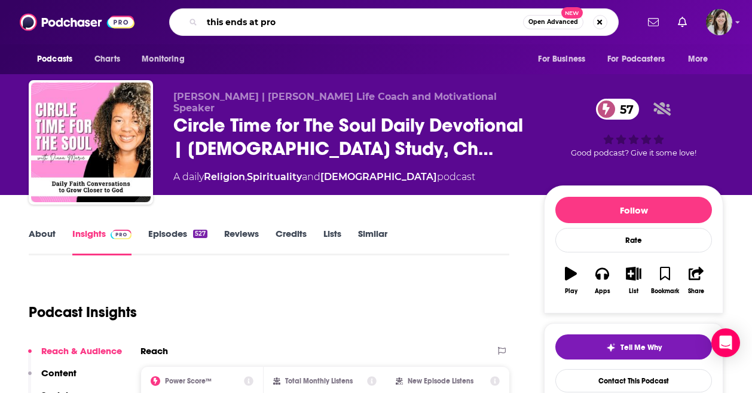
type input "this ends at prom"
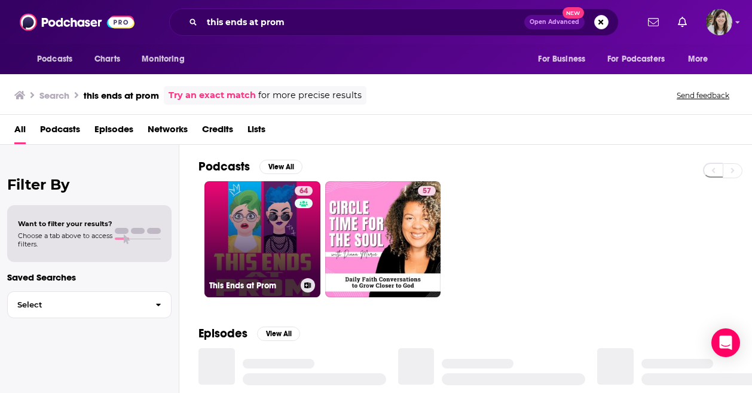
click at [278, 221] on link "64 This Ends at Prom" at bounding box center [263, 239] width 116 height 116
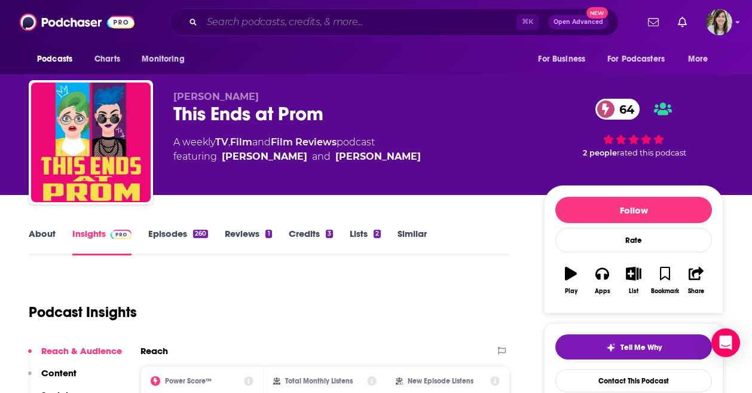
click at [298, 25] on input "Search podcasts, credits, & more..." at bounding box center [359, 22] width 315 height 19
paste input "Landlines w/ Allison Williams"
type input "Landlines w/ Allison Williams"
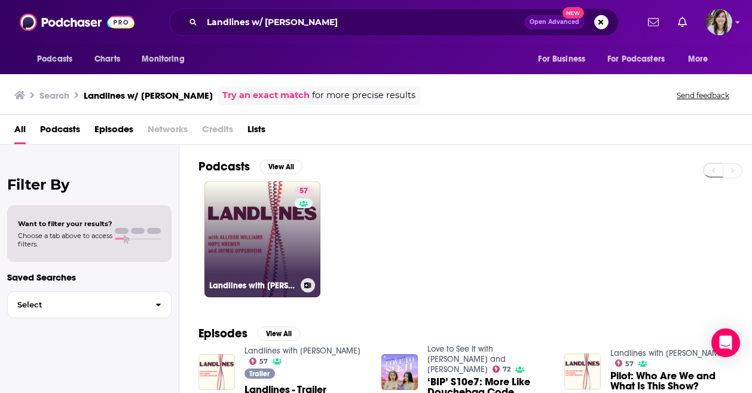
click at [261, 230] on link "57 Landlines with Allison Williams" at bounding box center [263, 239] width 116 height 116
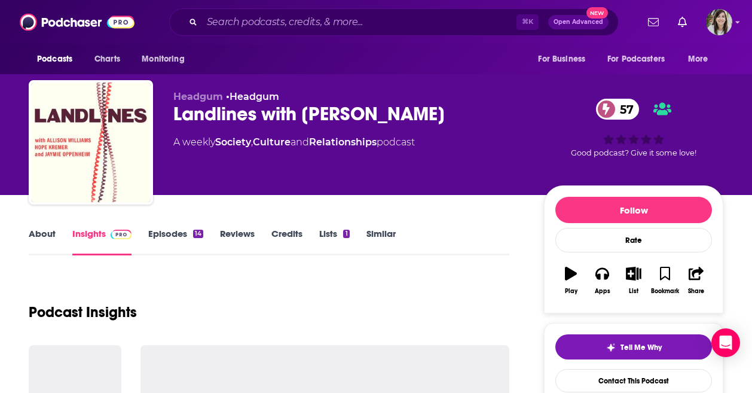
click at [182, 233] on link "Episodes 14" at bounding box center [175, 242] width 55 height 28
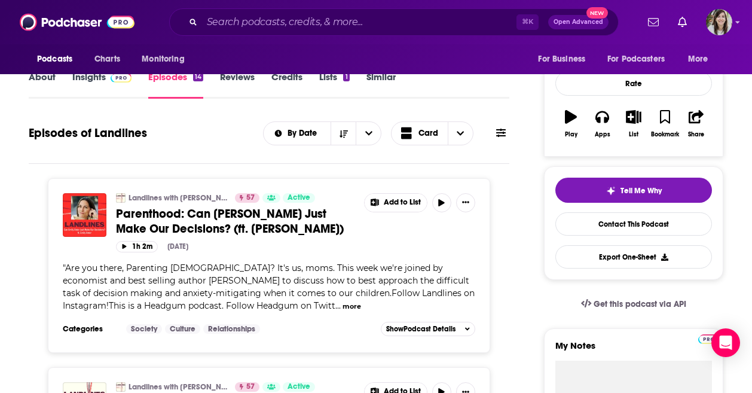
scroll to position [59, 0]
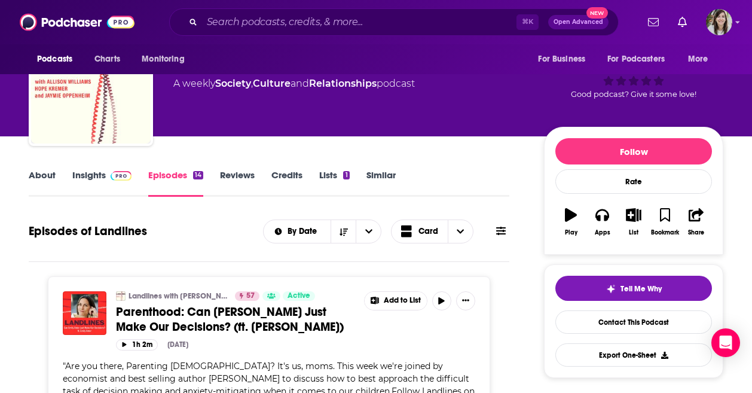
click at [38, 176] on link "About" at bounding box center [42, 183] width 27 height 28
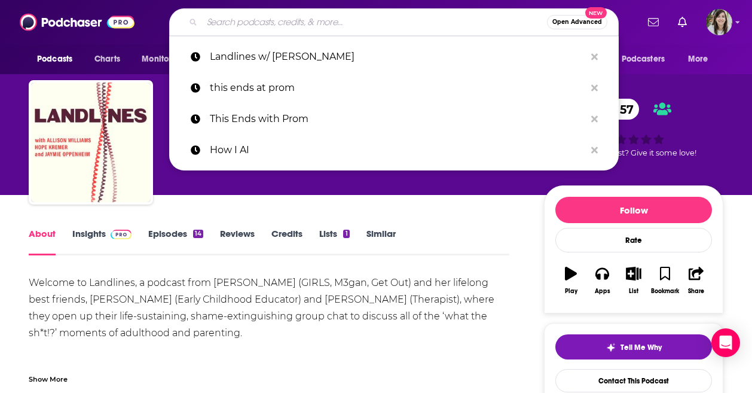
click at [318, 13] on input "Search podcasts, credits, & more..." at bounding box center [374, 22] width 345 height 19
paste input "The Polyester Podcast"
type input "The Polyester Podcast"
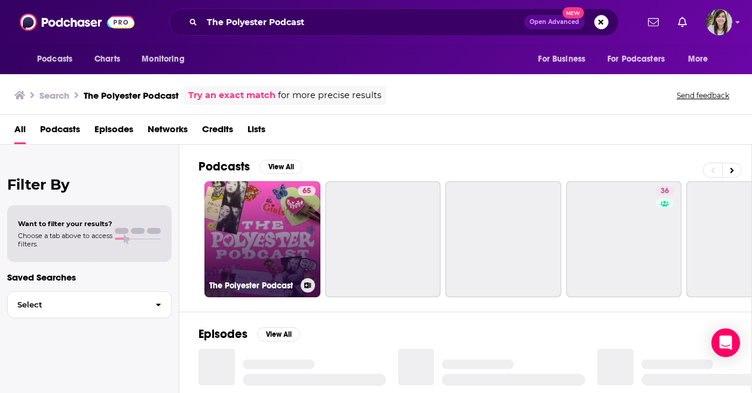
click at [284, 223] on link "65 The Polyester Podcast" at bounding box center [263, 239] width 116 height 116
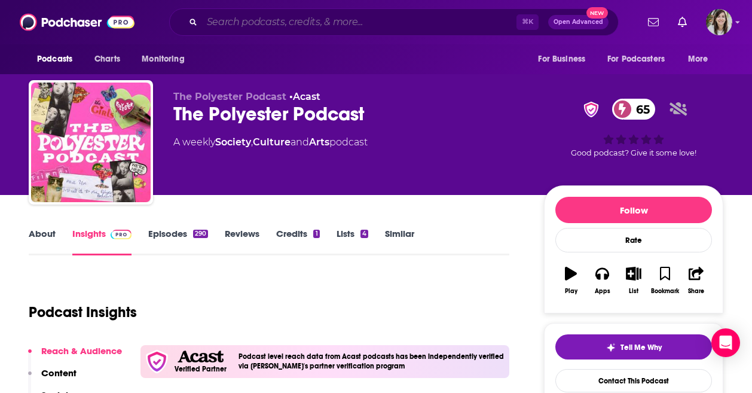
click at [279, 22] on input "Search podcasts, credits, & more..." at bounding box center [359, 22] width 315 height 19
paste input "I've Had It"
type input "I've Had It"
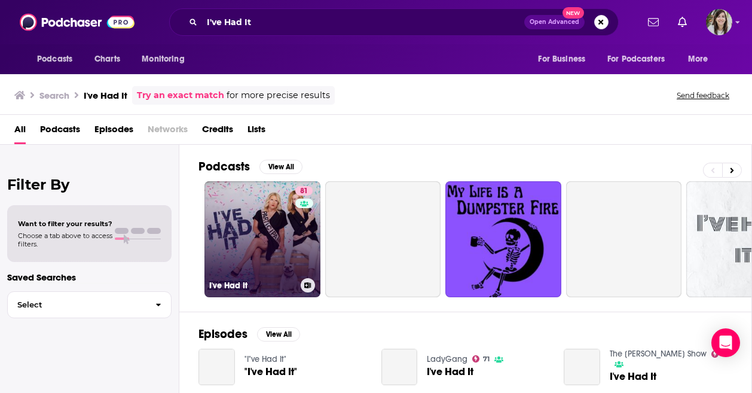
click at [251, 215] on link "81 I've Had It" at bounding box center [263, 239] width 116 height 116
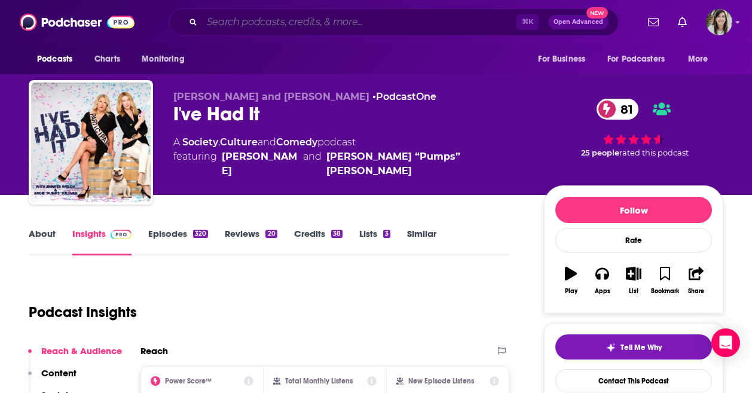
click at [279, 27] on input "Search podcasts, credits, & more..." at bounding box center [359, 22] width 315 height 19
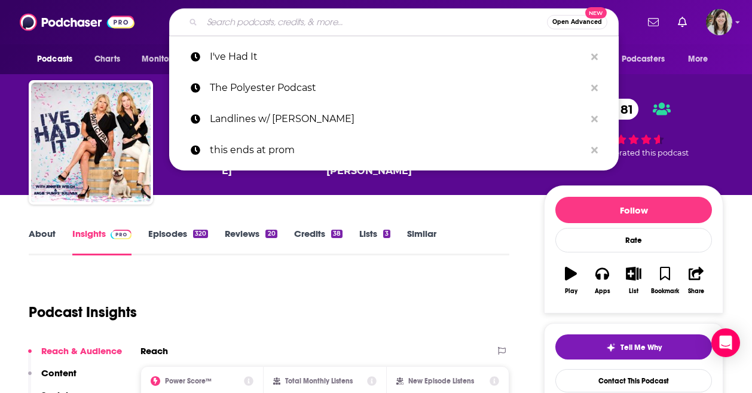
paste input "Bad on Paper"
type input "Bad on Paper"
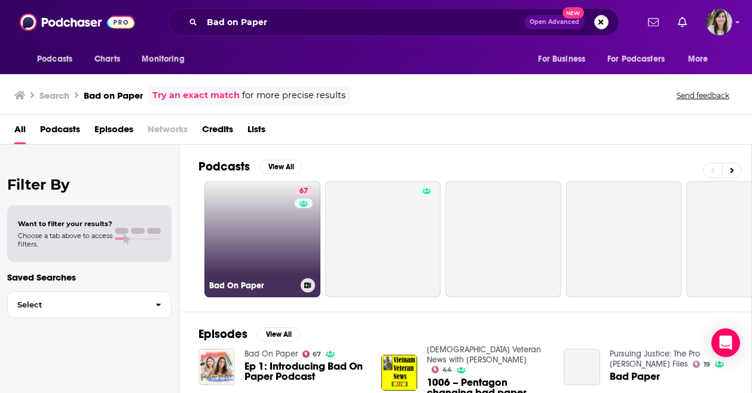
click at [270, 220] on link "67 Bad On Paper" at bounding box center [263, 239] width 116 height 116
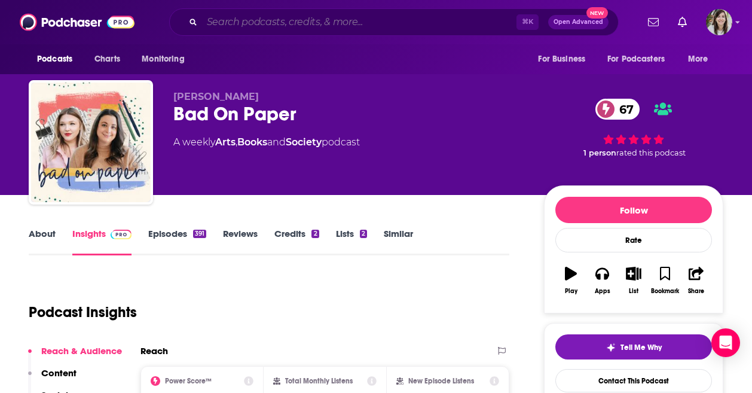
click at [306, 23] on input "Search podcasts, credits, & more..." at bounding box center [359, 22] width 315 height 19
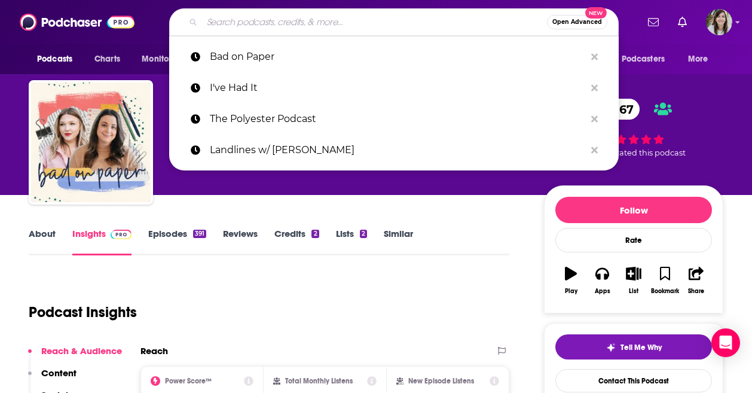
paste input "A Bit Fruity"
type input "A Bit Fruity"
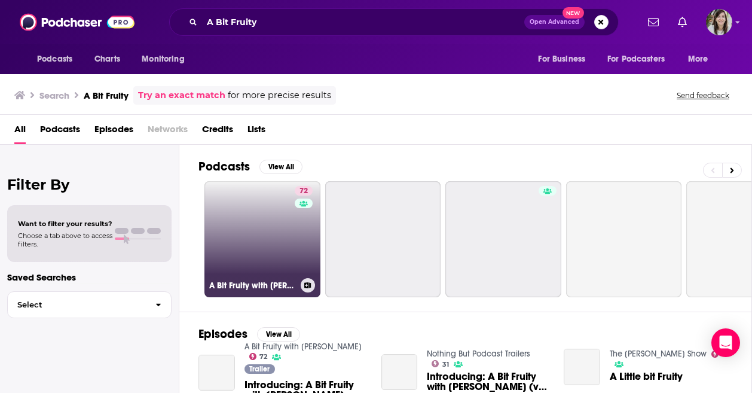
click at [251, 231] on link "72 A Bit Fruity with Matt Bernstein" at bounding box center [263, 239] width 116 height 116
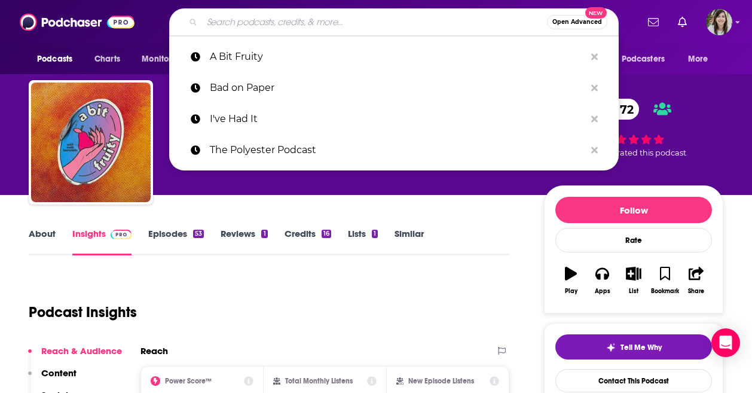
click at [289, 23] on input "Search podcasts, credits, & more..." at bounding box center [374, 22] width 345 height 19
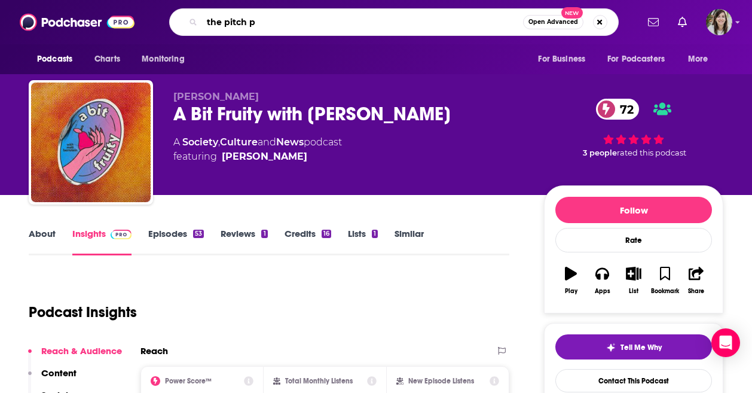
type input "the pitch"
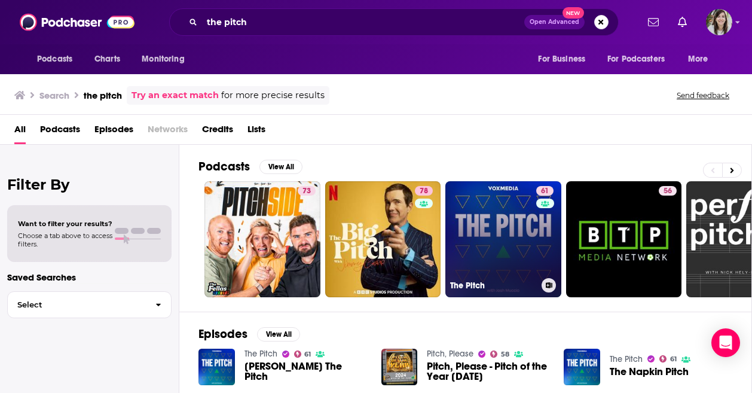
click at [513, 236] on link "61 The Pitch" at bounding box center [504, 239] width 116 height 116
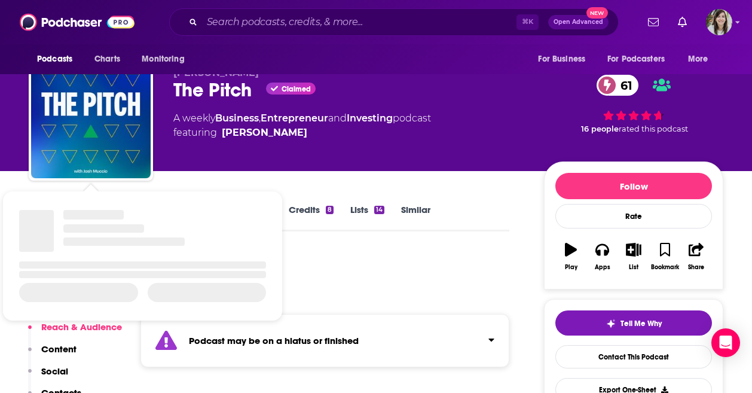
scroll to position [14, 0]
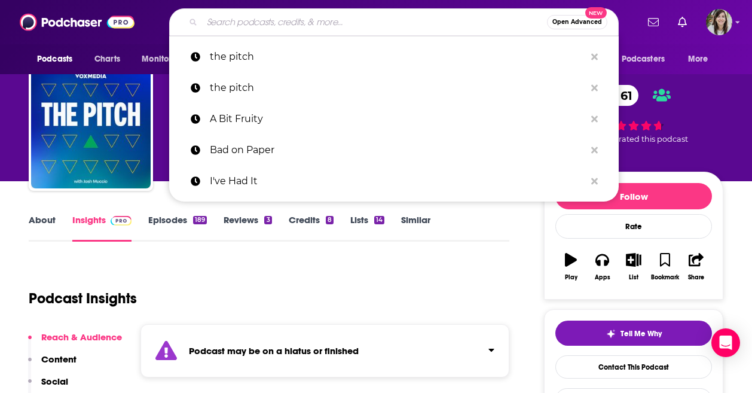
click at [284, 25] on input "Search podcasts, credits, & more..." at bounding box center [374, 22] width 345 height 19
paste input "The Economics of Everyday Things"
type input "The Economics of Everyday Things"
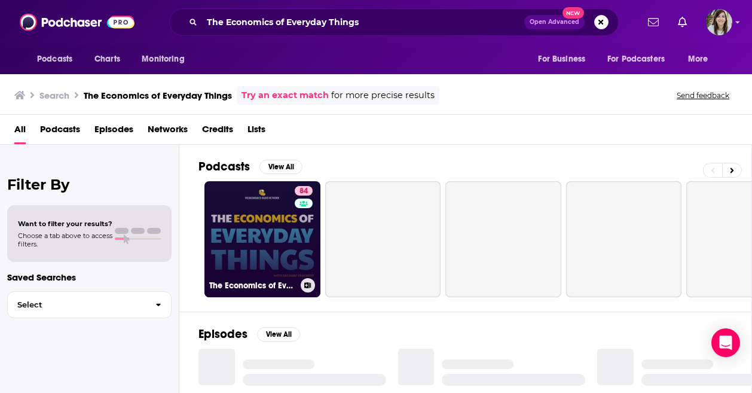
click at [266, 228] on link "84 The Economics of Everyday Things" at bounding box center [263, 239] width 116 height 116
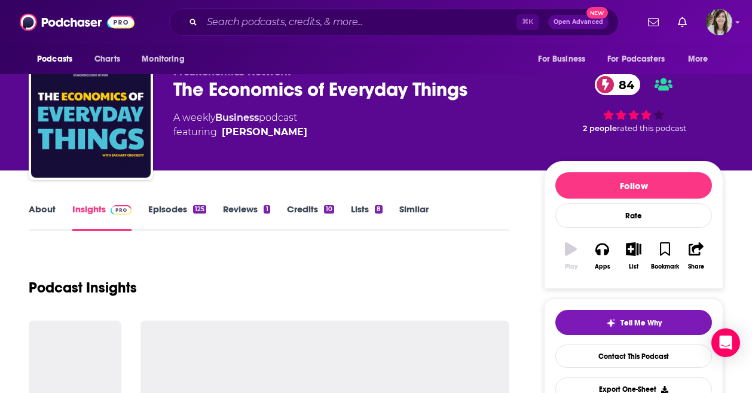
scroll to position [35, 0]
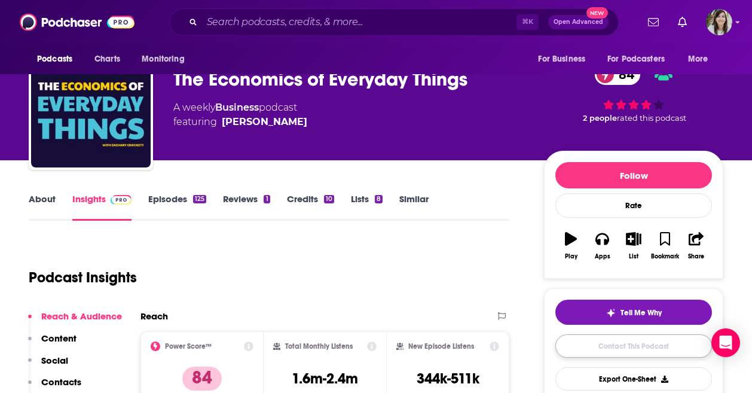
click at [622, 340] on link "Contact This Podcast" at bounding box center [634, 345] width 157 height 23
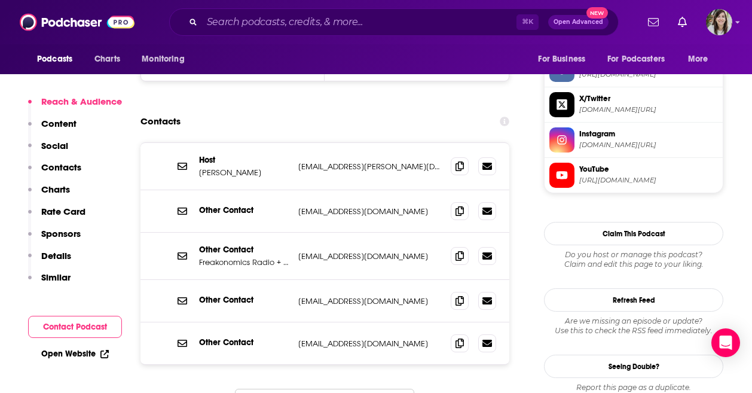
scroll to position [1148, 0]
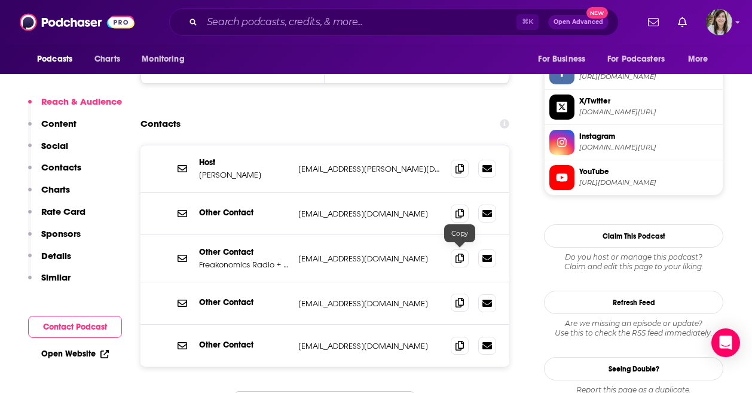
click at [467, 294] on span at bounding box center [460, 303] width 18 height 18
click at [266, 23] on input "Search podcasts, credits, & more..." at bounding box center [359, 22] width 315 height 19
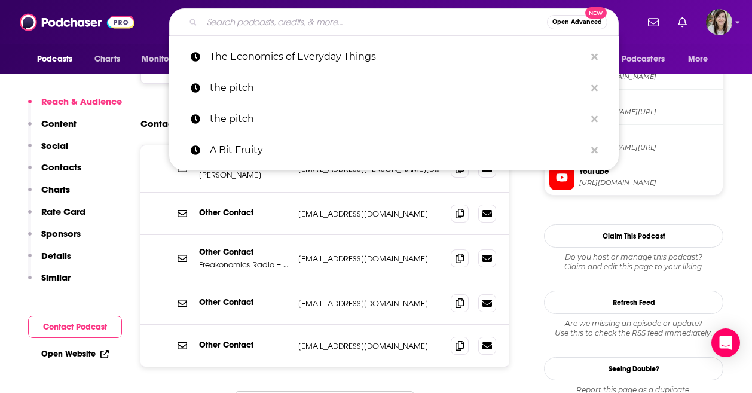
paste input "Answer Me This"
type input "Answer Me This"
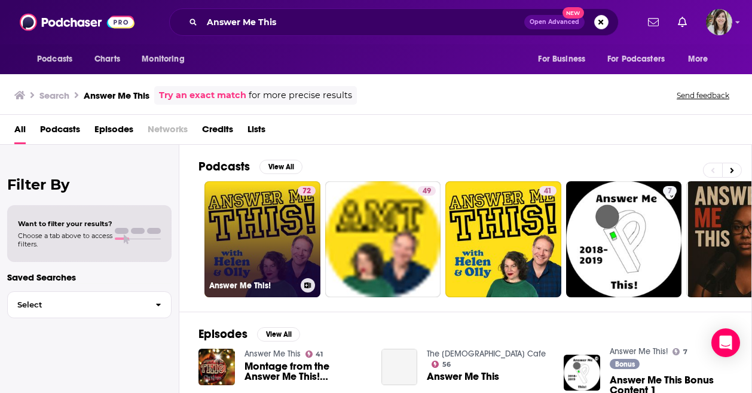
click at [274, 209] on link "72 Answer Me This!" at bounding box center [263, 239] width 116 height 116
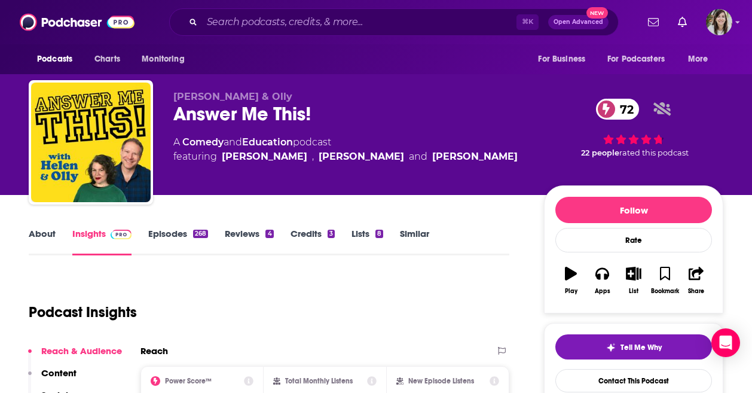
click at [170, 243] on link "Episodes 268" at bounding box center [178, 242] width 60 height 28
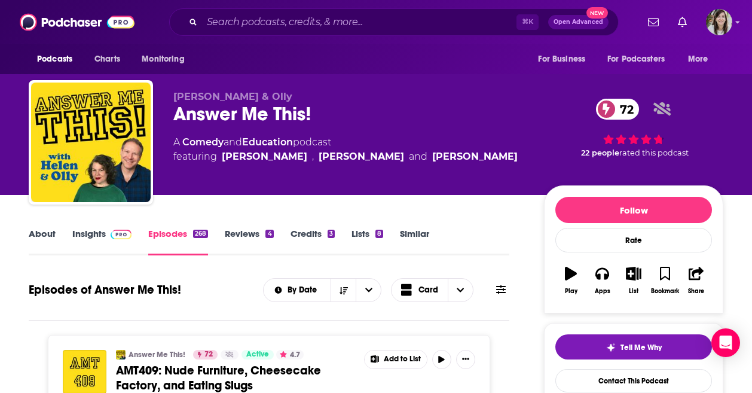
click at [107, 243] on link "Insights" at bounding box center [101, 242] width 59 height 28
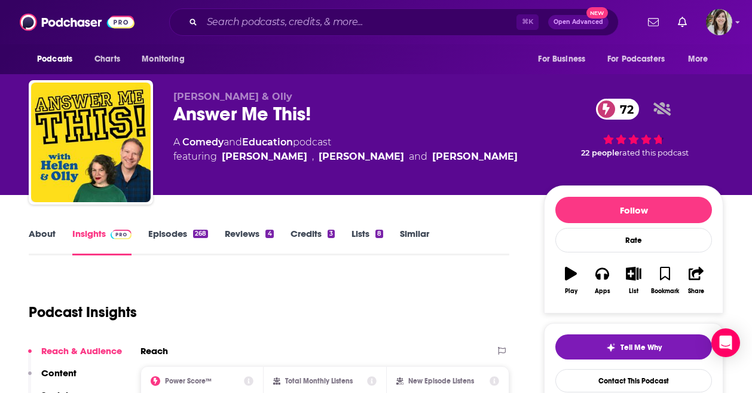
click at [161, 233] on link "Episodes 268" at bounding box center [178, 242] width 60 height 28
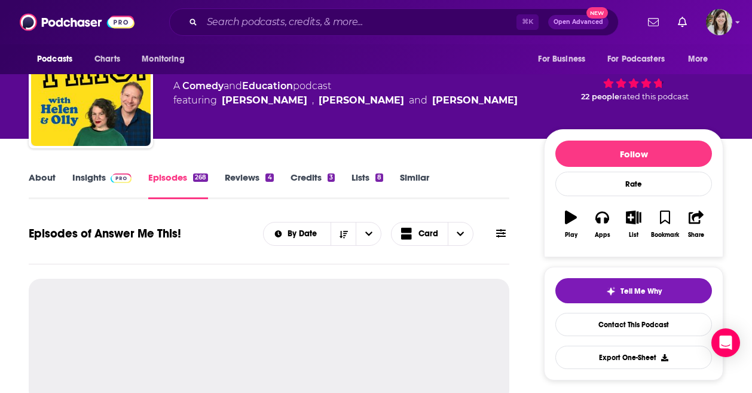
scroll to position [103, 0]
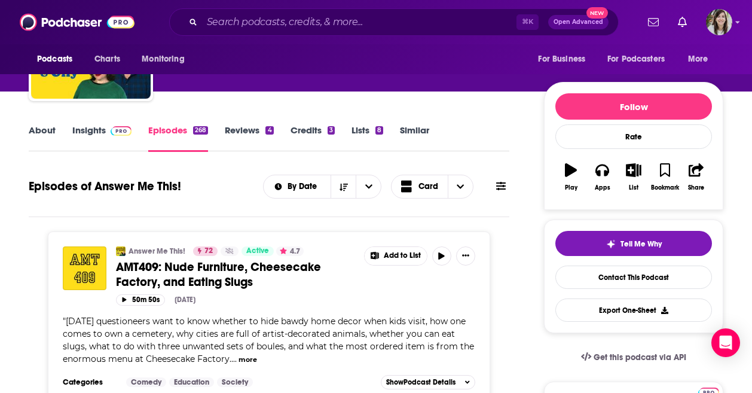
click at [159, 265] on span "AMT409: Nude Furniture, Cheesecake Factory, and Eating Slugs" at bounding box center [218, 275] width 205 height 30
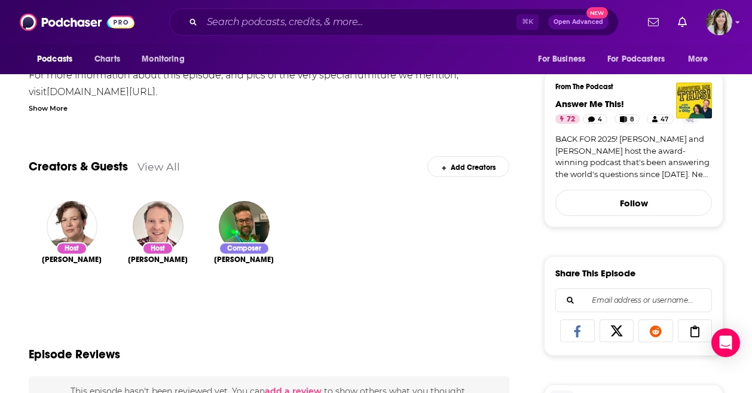
scroll to position [225, 0]
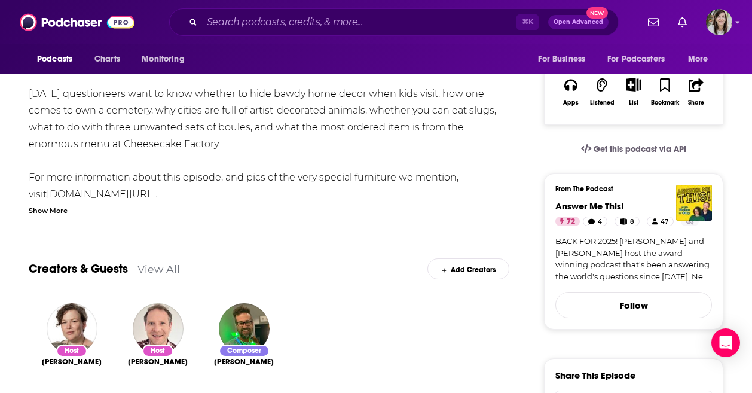
click at [63, 205] on div "Show More" at bounding box center [48, 209] width 39 height 11
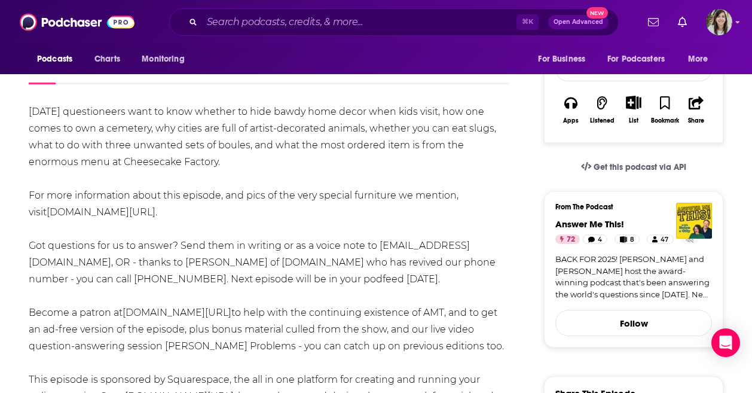
scroll to position [50, 0]
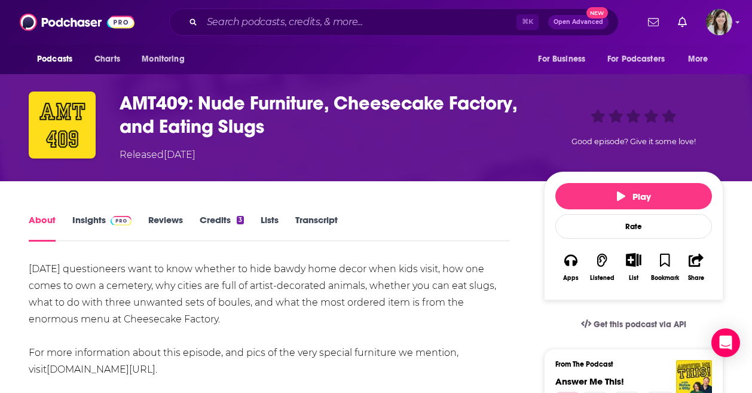
click at [148, 220] on link "Reviews" at bounding box center [165, 228] width 35 height 28
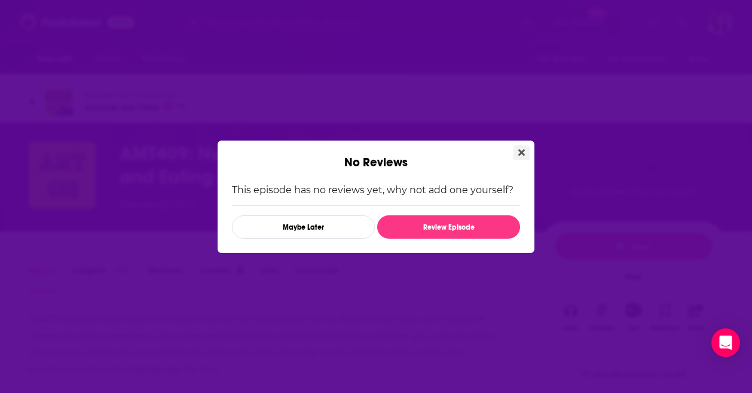
click at [519, 153] on icon "Close" at bounding box center [522, 153] width 7 height 10
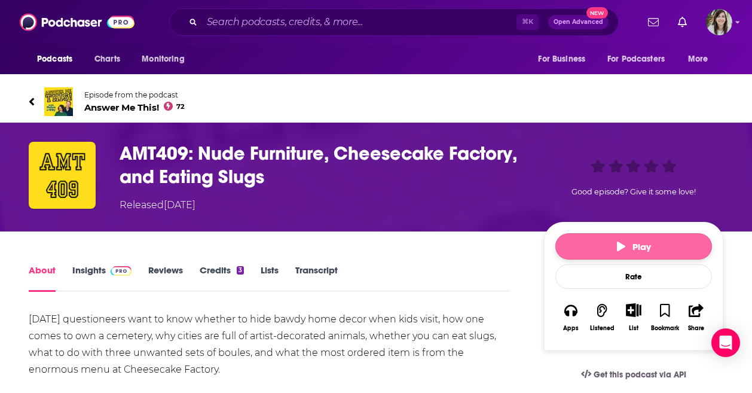
click at [625, 240] on button "Play" at bounding box center [634, 246] width 157 height 26
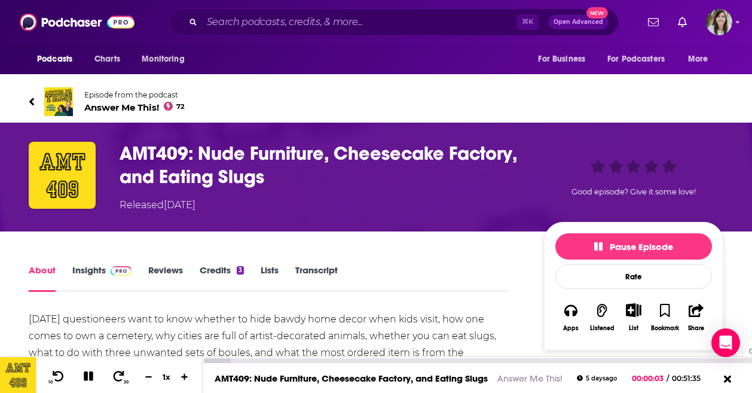
click at [737, 361] on div "00:50:12" at bounding box center [478, 360] width 550 height 5
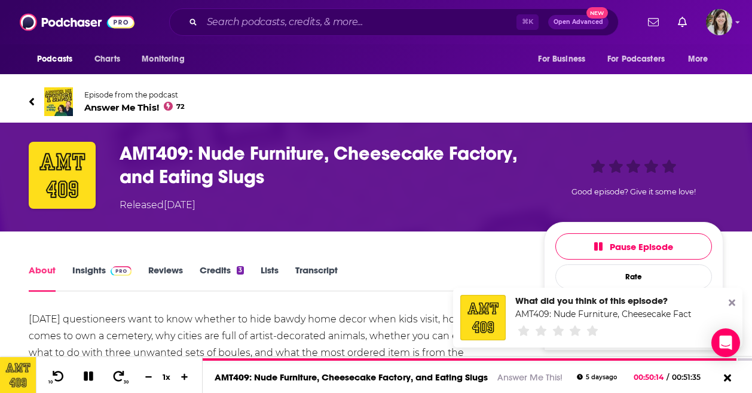
click at [733, 300] on icon at bounding box center [732, 303] width 7 height 10
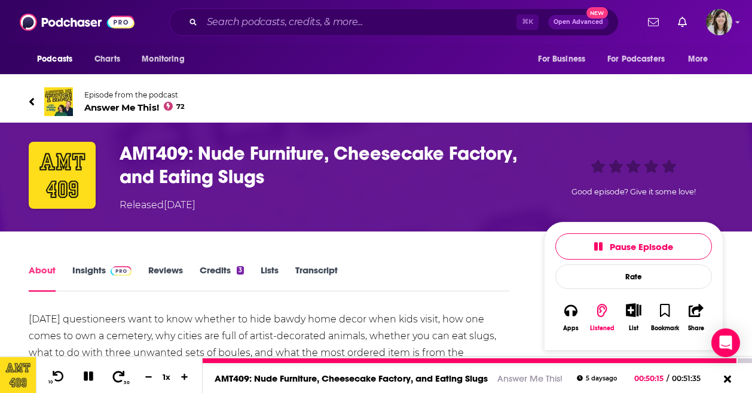
click at [123, 376] on icon at bounding box center [118, 376] width 15 height 12
click at [89, 374] on icon at bounding box center [89, 376] width 10 height 10
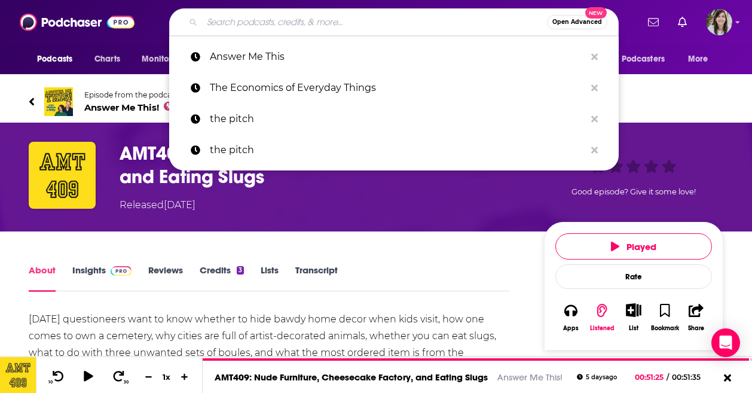
click at [255, 19] on input "Search podcasts, credits, & more..." at bounding box center [374, 22] width 345 height 19
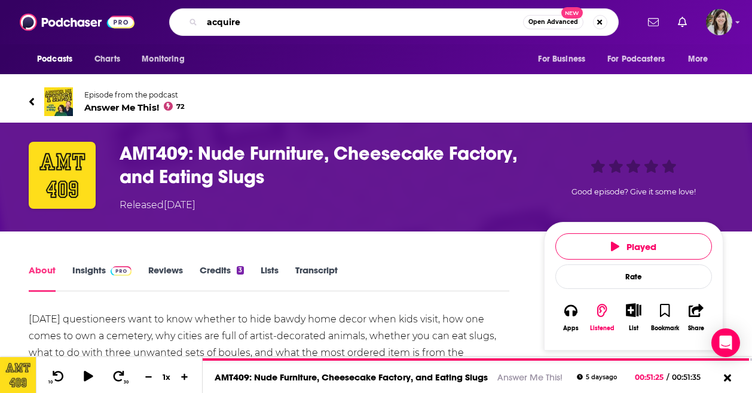
type input "acquired"
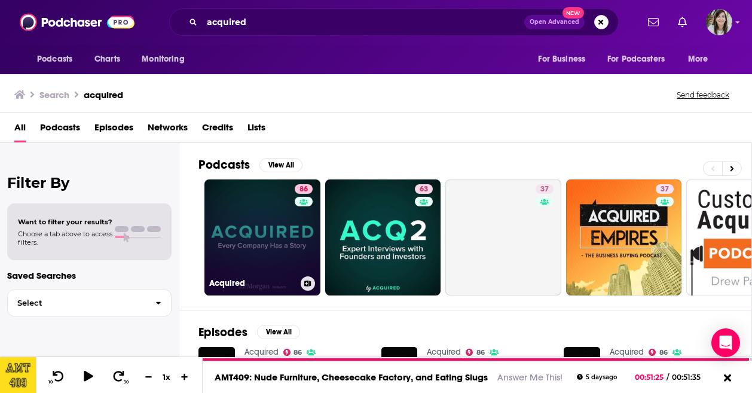
click at [261, 233] on link "86 Acquired" at bounding box center [263, 237] width 116 height 116
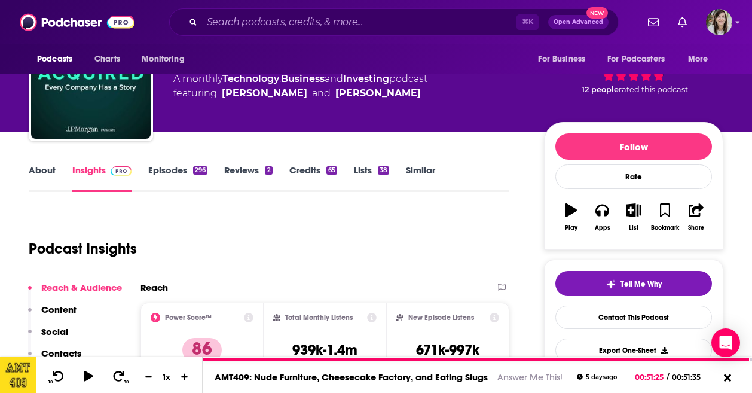
scroll to position [62, 0]
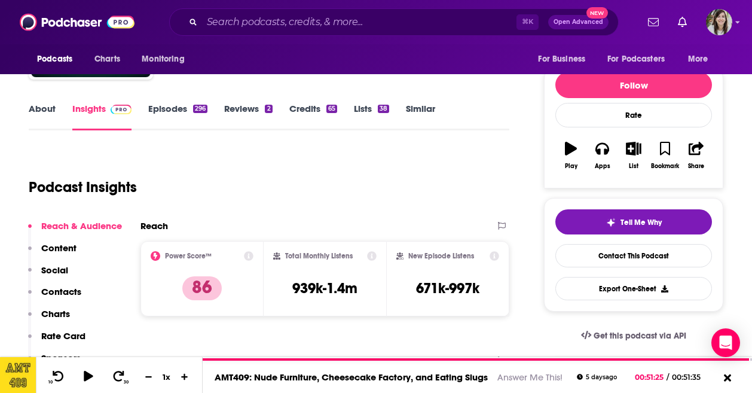
click at [625, 242] on div "Tell Me Why Contact This Podcast Export One-Sheet" at bounding box center [634, 254] width 157 height 91
click at [625, 255] on link "Contact This Podcast" at bounding box center [634, 255] width 157 height 23
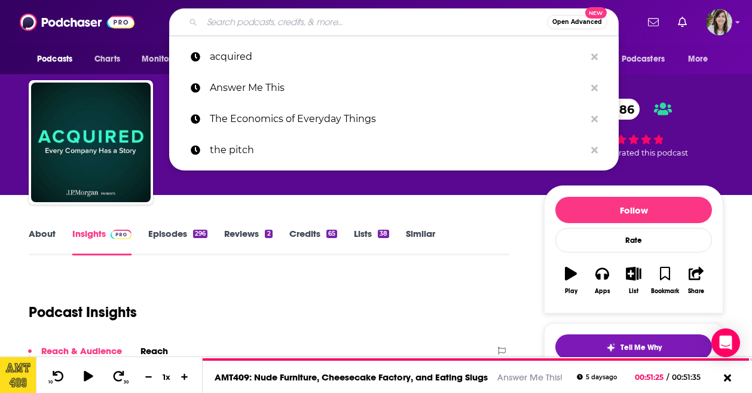
click at [278, 15] on input "Search podcasts, credits, & more..." at bounding box center [374, 22] width 345 height 19
paste input "Coaching Real Leaders"
type input "Coaching Real Leaders"
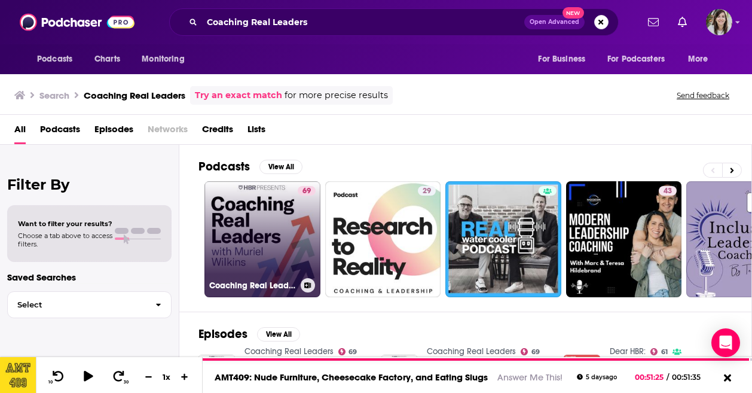
click at [248, 194] on link "69 Coaching Real Leaders" at bounding box center [263, 239] width 116 height 116
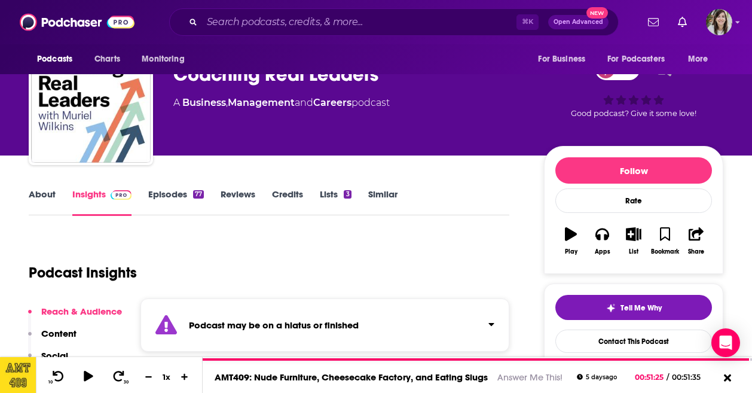
scroll to position [55, 0]
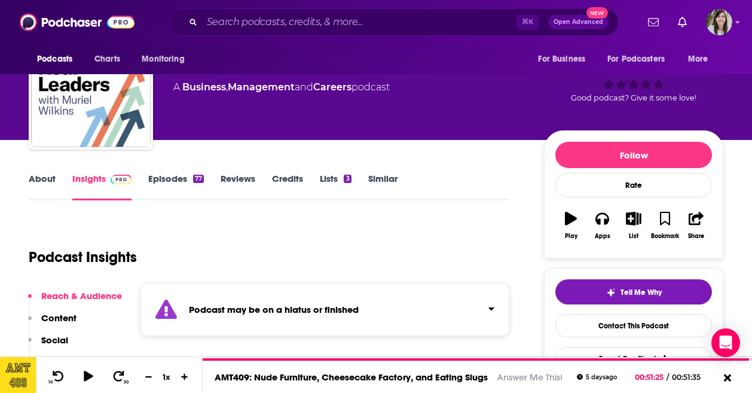
click at [166, 186] on link "Episodes 77" at bounding box center [176, 187] width 56 height 28
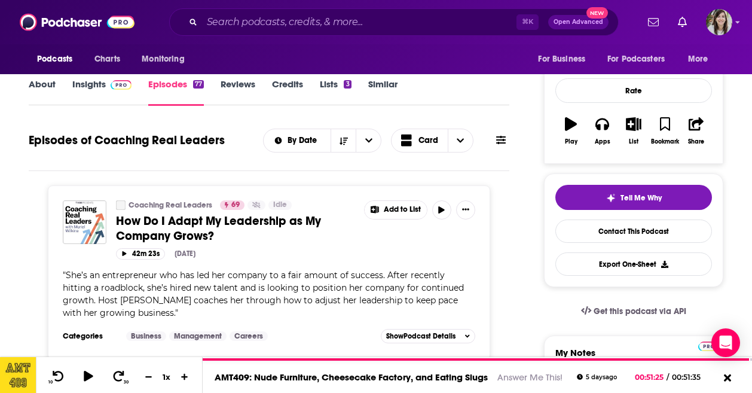
scroll to position [161, 0]
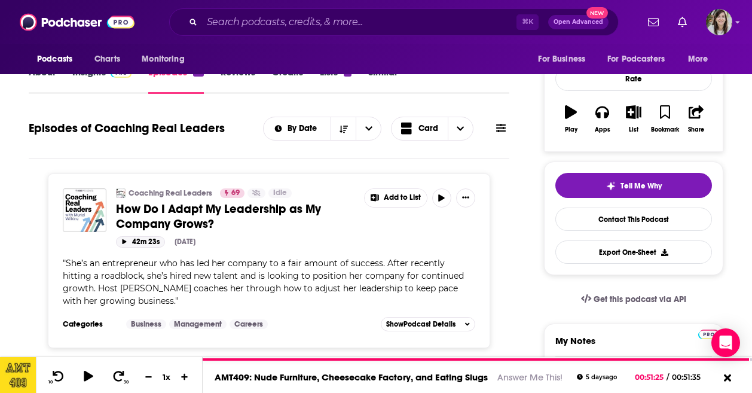
click at [126, 241] on icon "button" at bounding box center [124, 241] width 6 height 5
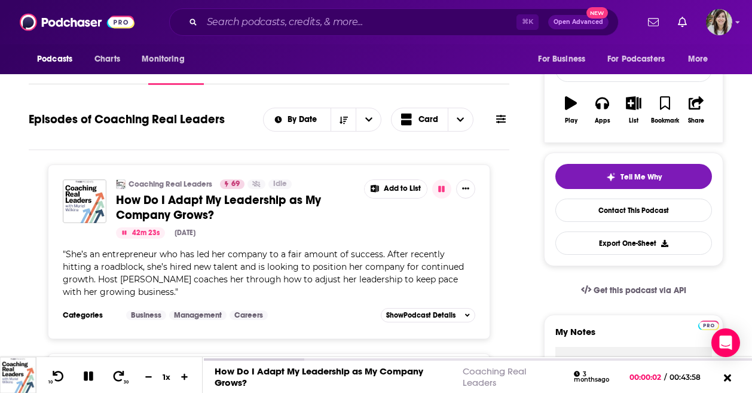
scroll to position [133, 0]
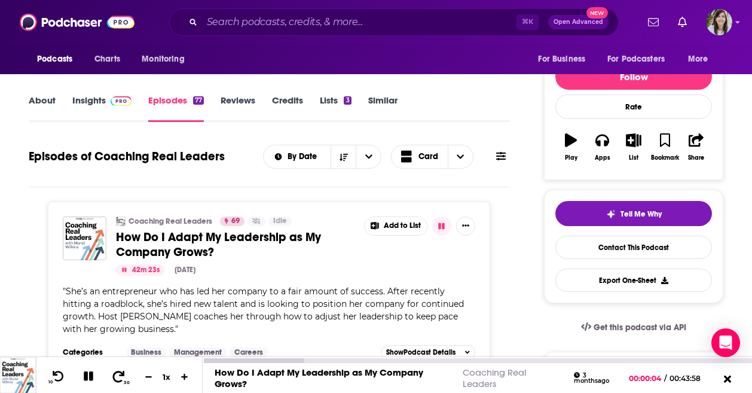
click at [117, 373] on icon at bounding box center [118, 376] width 15 height 12
click at [90, 376] on icon at bounding box center [89, 376] width 10 height 10
click at [91, 109] on link "Insights" at bounding box center [101, 109] width 59 height 28
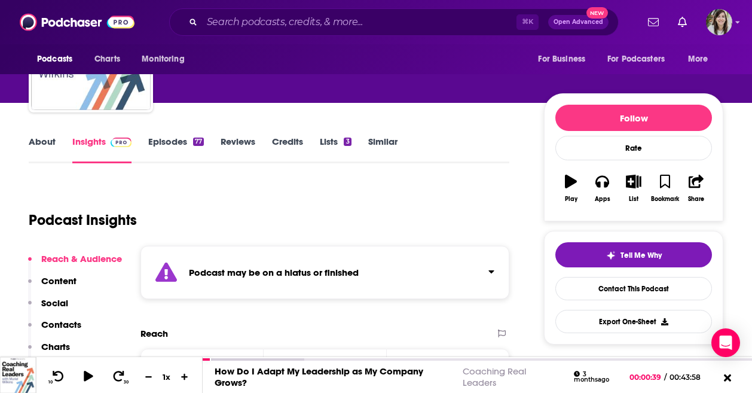
scroll to position [65, 0]
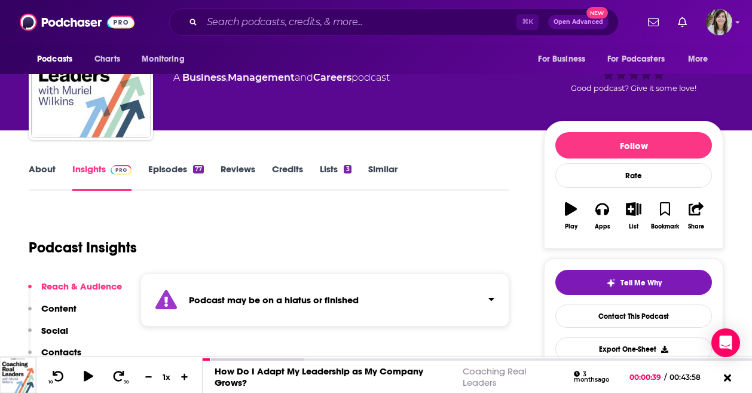
click at [29, 173] on link "About" at bounding box center [42, 177] width 27 height 28
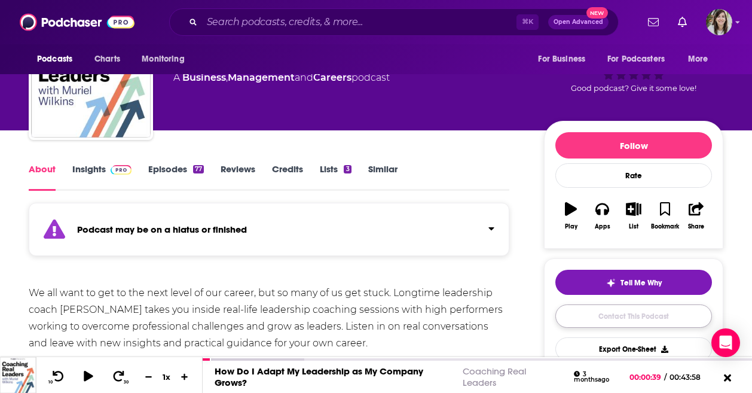
click at [607, 317] on link "Contact This Podcast" at bounding box center [634, 315] width 157 height 23
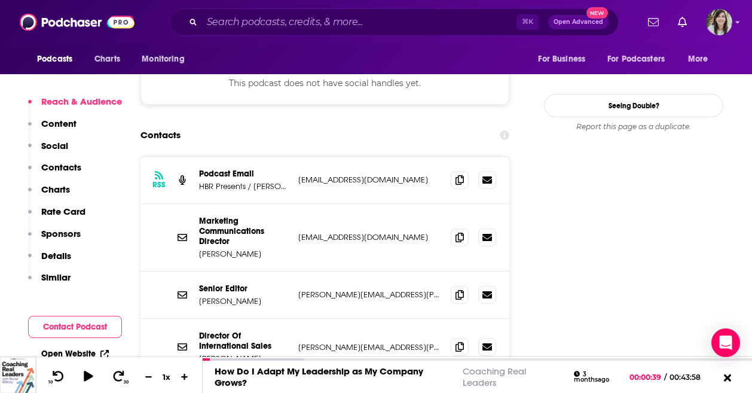
scroll to position [1177, 0]
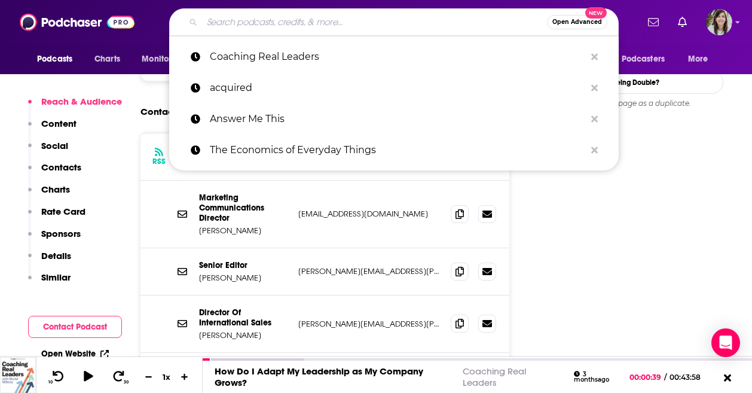
click at [270, 24] on input "Search podcasts, credits, & more..." at bounding box center [374, 22] width 345 height 19
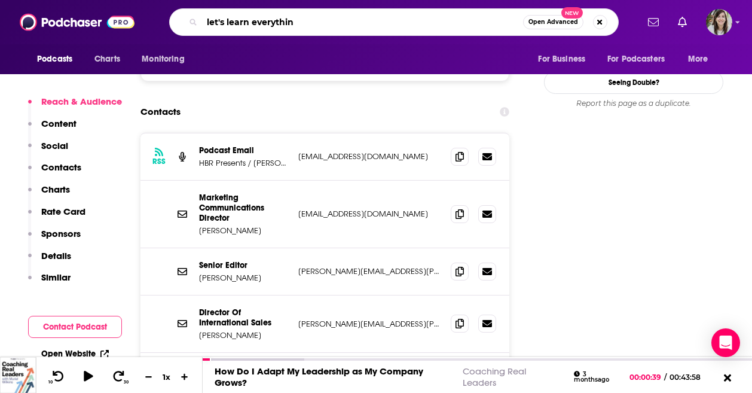
type input "let's learn everything"
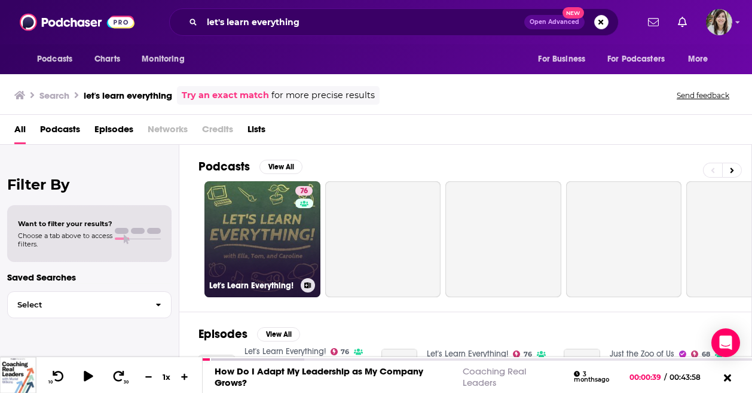
click at [289, 239] on link "76 Let's Learn Everything!" at bounding box center [263, 239] width 116 height 116
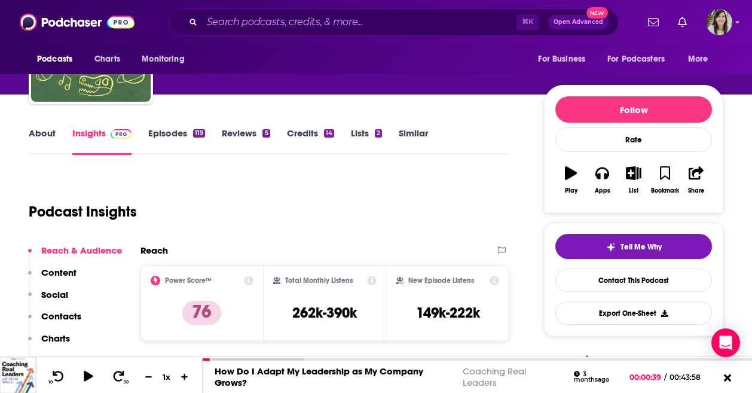
scroll to position [114, 0]
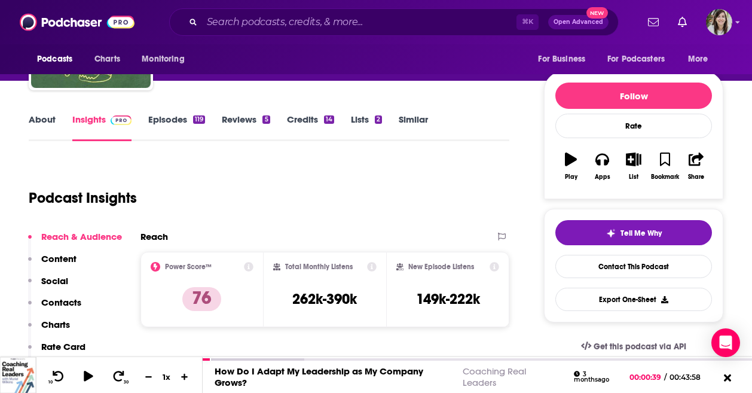
click at [161, 120] on link "Episodes 119" at bounding box center [176, 128] width 57 height 28
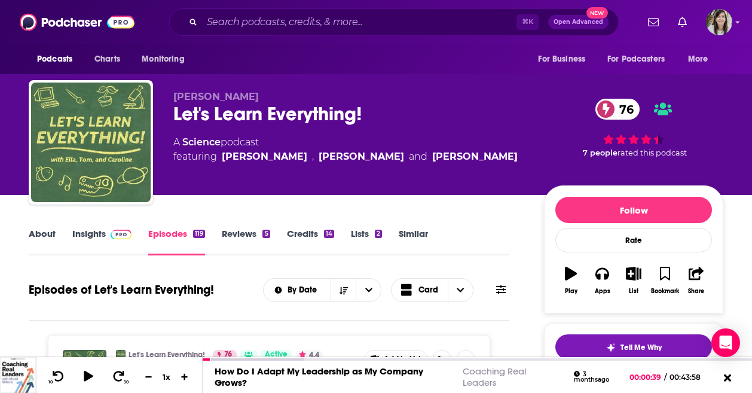
click at [48, 240] on link "About" at bounding box center [42, 242] width 27 height 28
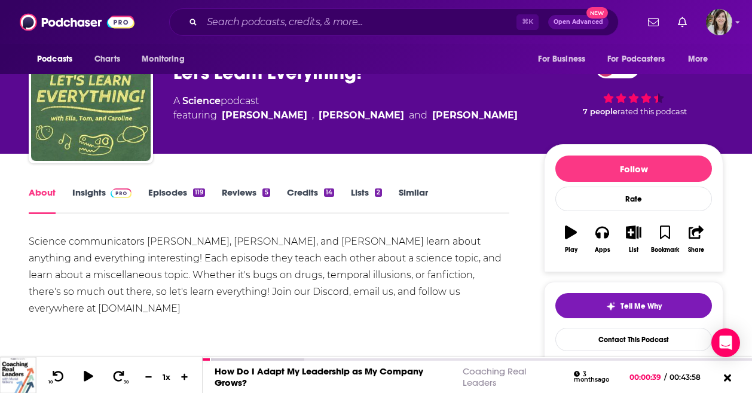
scroll to position [56, 0]
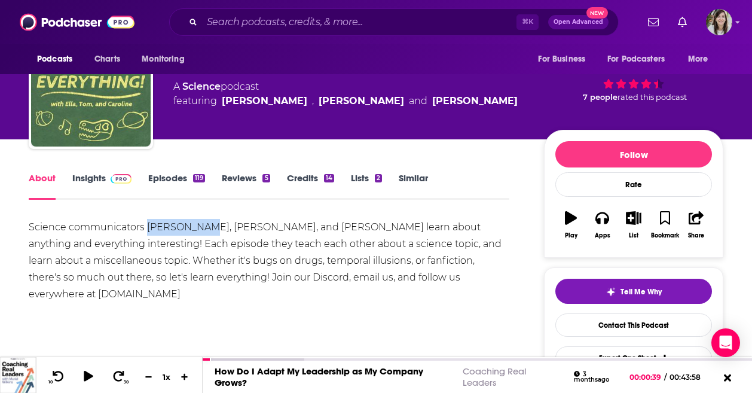
drag, startPoint x: 200, startPoint y: 230, endPoint x: 147, endPoint y: 230, distance: 53.8
click at [147, 230] on div "Science communicators Ella Hubber, Tom Lum, and Caroline Roper learn about anyt…" at bounding box center [269, 261] width 481 height 84
copy div "Ella Hubber"
drag, startPoint x: 251, startPoint y: 227, endPoint x: 205, endPoint y: 226, distance: 46.7
click at [205, 227] on div "Science communicators Ella Hubber, Tom Lum, and Caroline Roper learn about anyt…" at bounding box center [269, 261] width 481 height 84
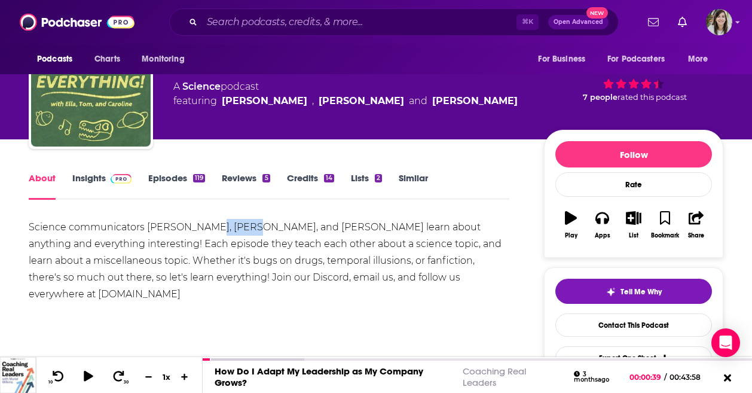
copy div "Tom Lum"
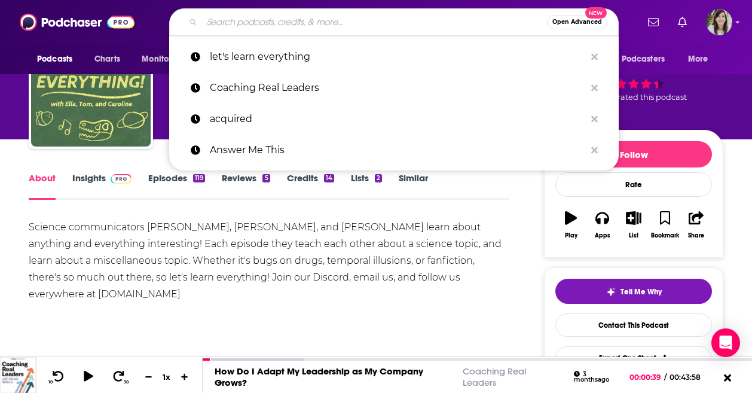
click at [289, 15] on input "Search podcasts, credits, & more..." at bounding box center [374, 22] width 345 height 19
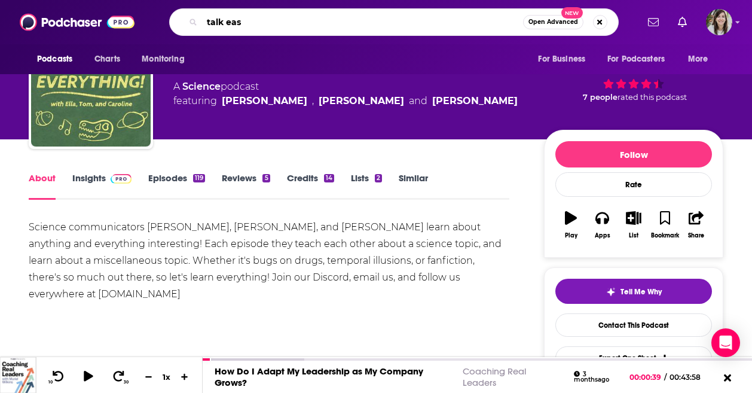
type input "talk easy"
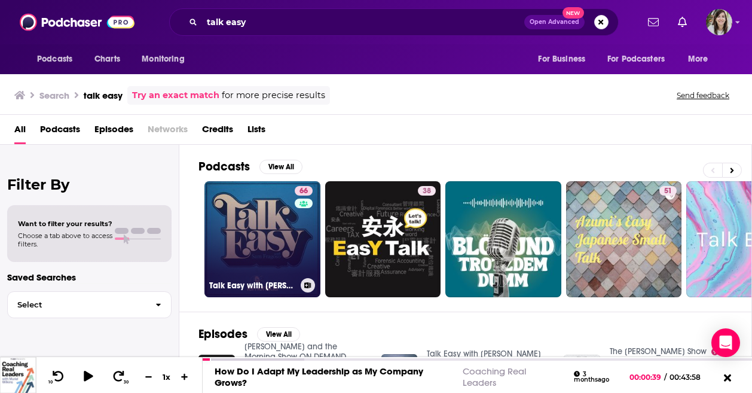
click at [248, 250] on link "66 Talk Easy with Sam Fragoso" at bounding box center [263, 239] width 116 height 116
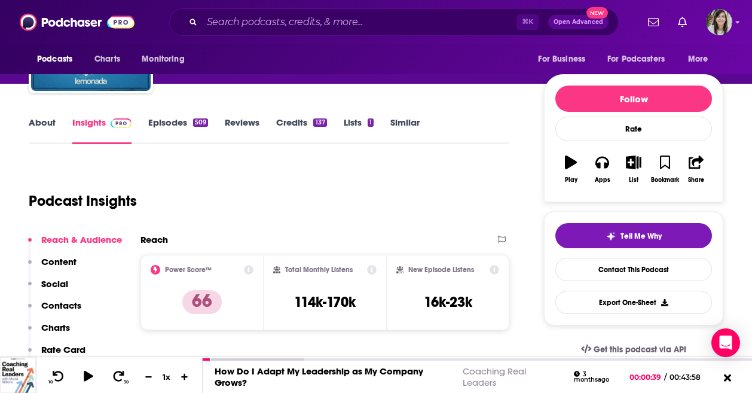
scroll to position [59, 0]
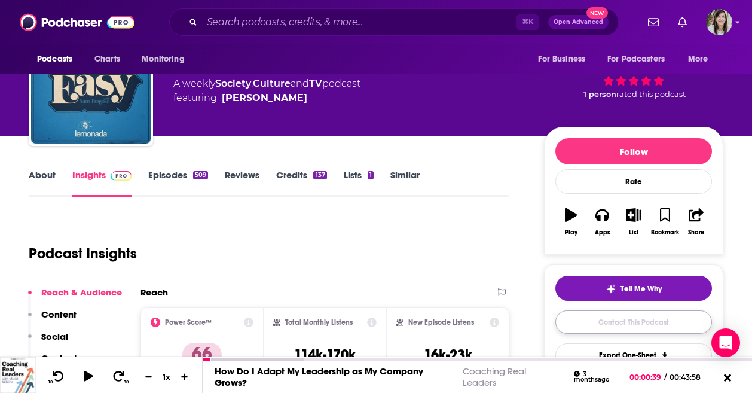
click at [585, 318] on link "Contact This Podcast" at bounding box center [634, 321] width 157 height 23
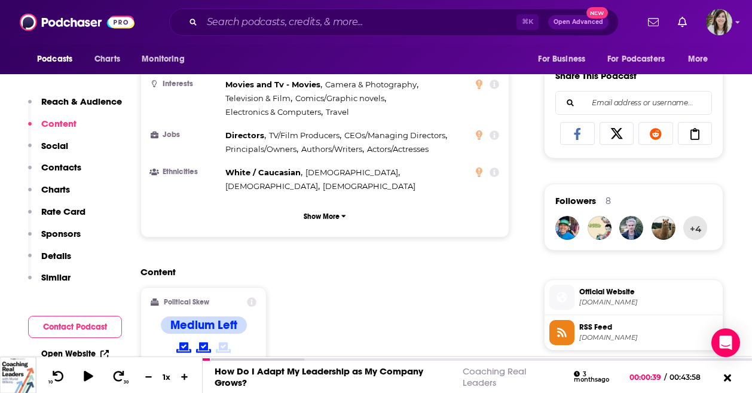
scroll to position [730, 0]
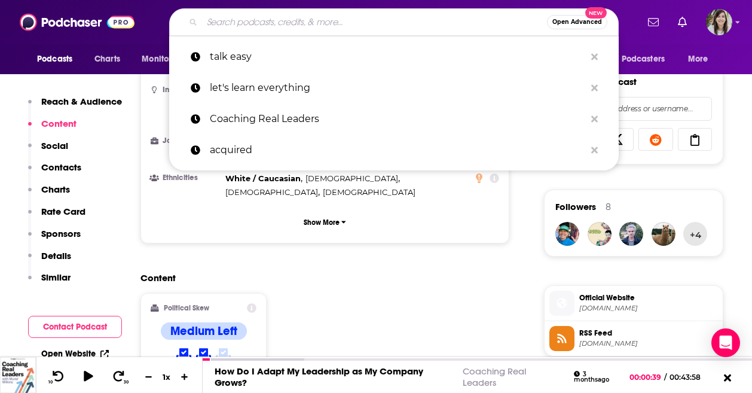
click at [239, 14] on input "Search podcasts, credits, & more..." at bounding box center [374, 22] width 345 height 19
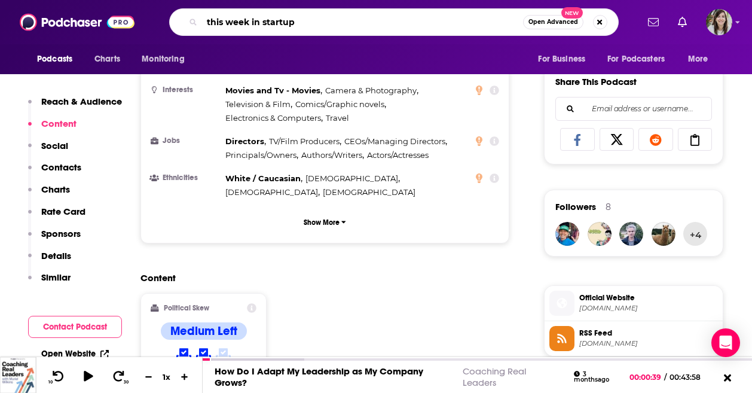
type input "this week in startups"
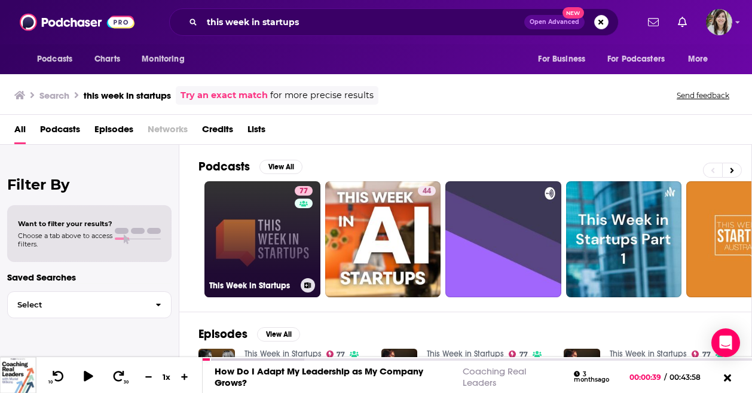
click at [275, 224] on link "77 This Week in Startups" at bounding box center [263, 239] width 116 height 116
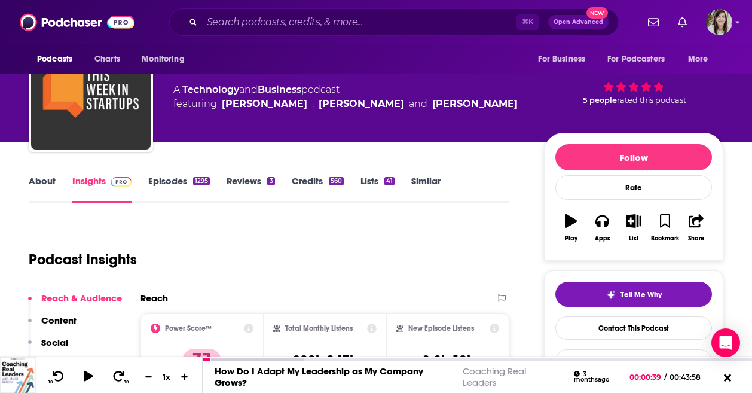
scroll to position [57, 0]
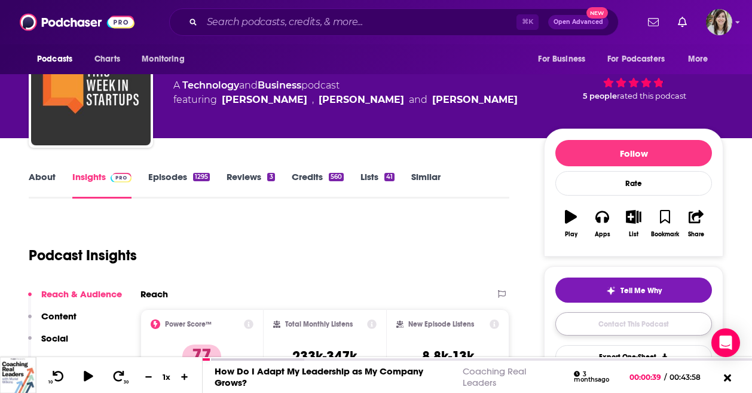
click at [619, 330] on link "Contact This Podcast" at bounding box center [634, 323] width 157 height 23
